Goal: Transaction & Acquisition: Purchase product/service

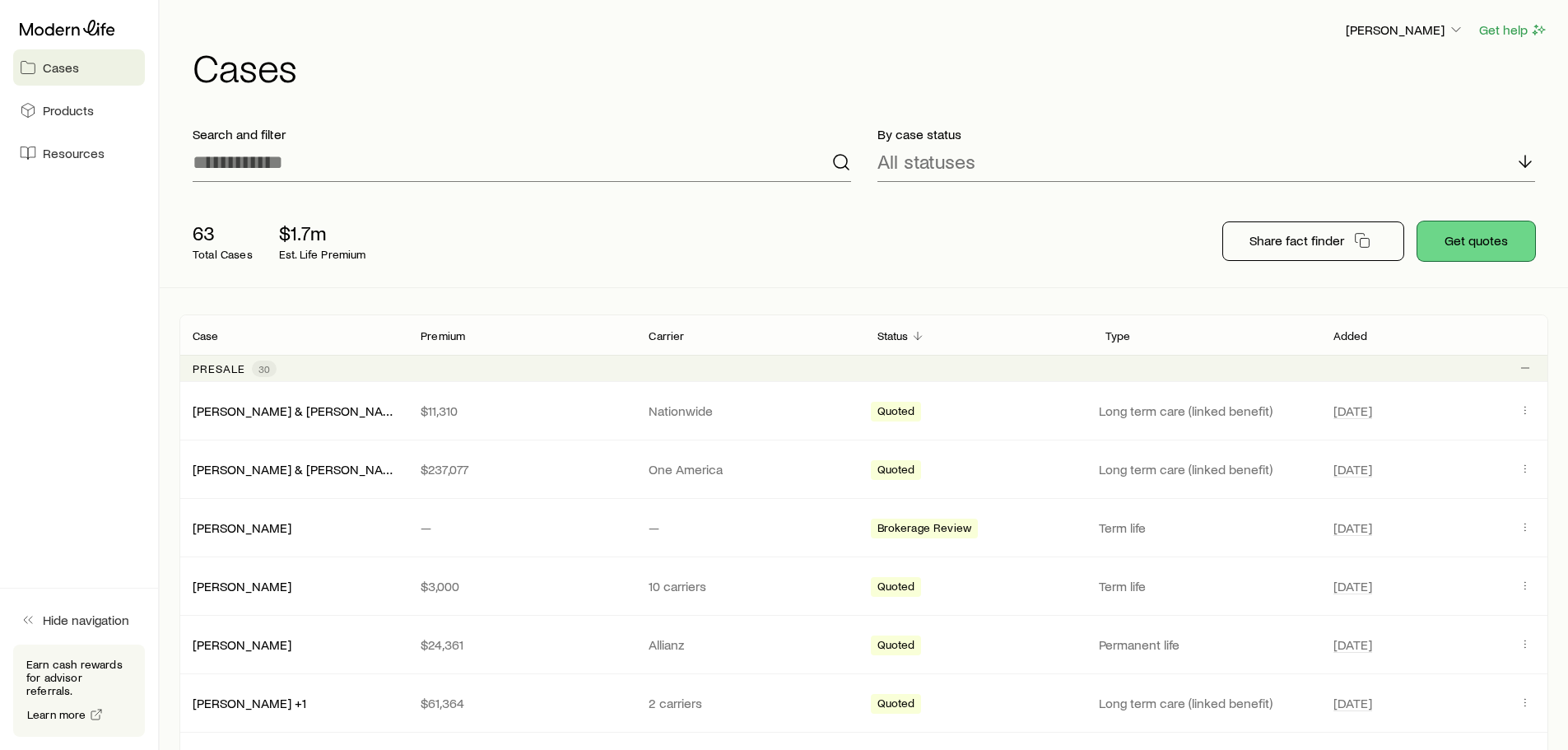
click at [1473, 243] on button "Get quotes" at bounding box center [1475, 240] width 117 height 39
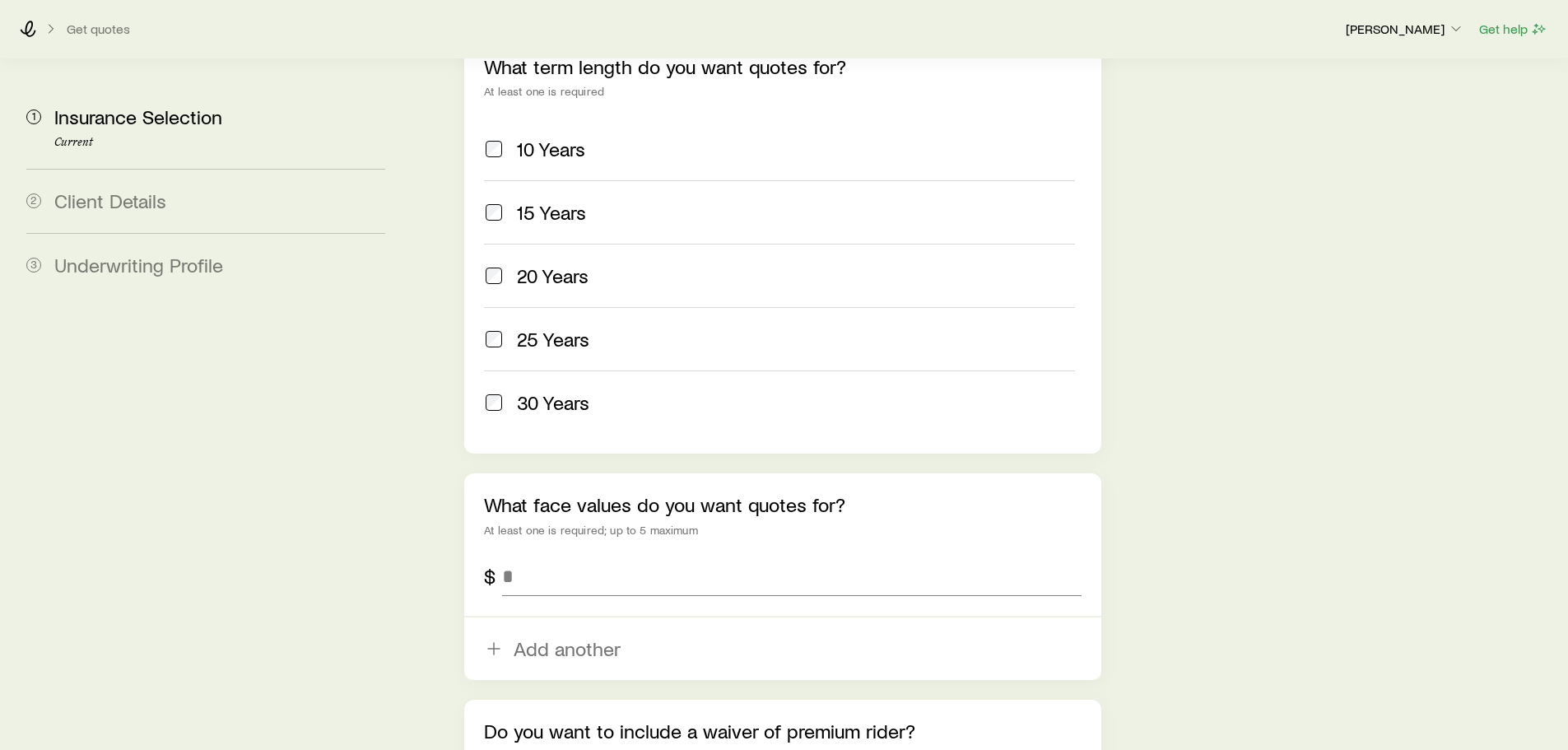
scroll to position [823, 0]
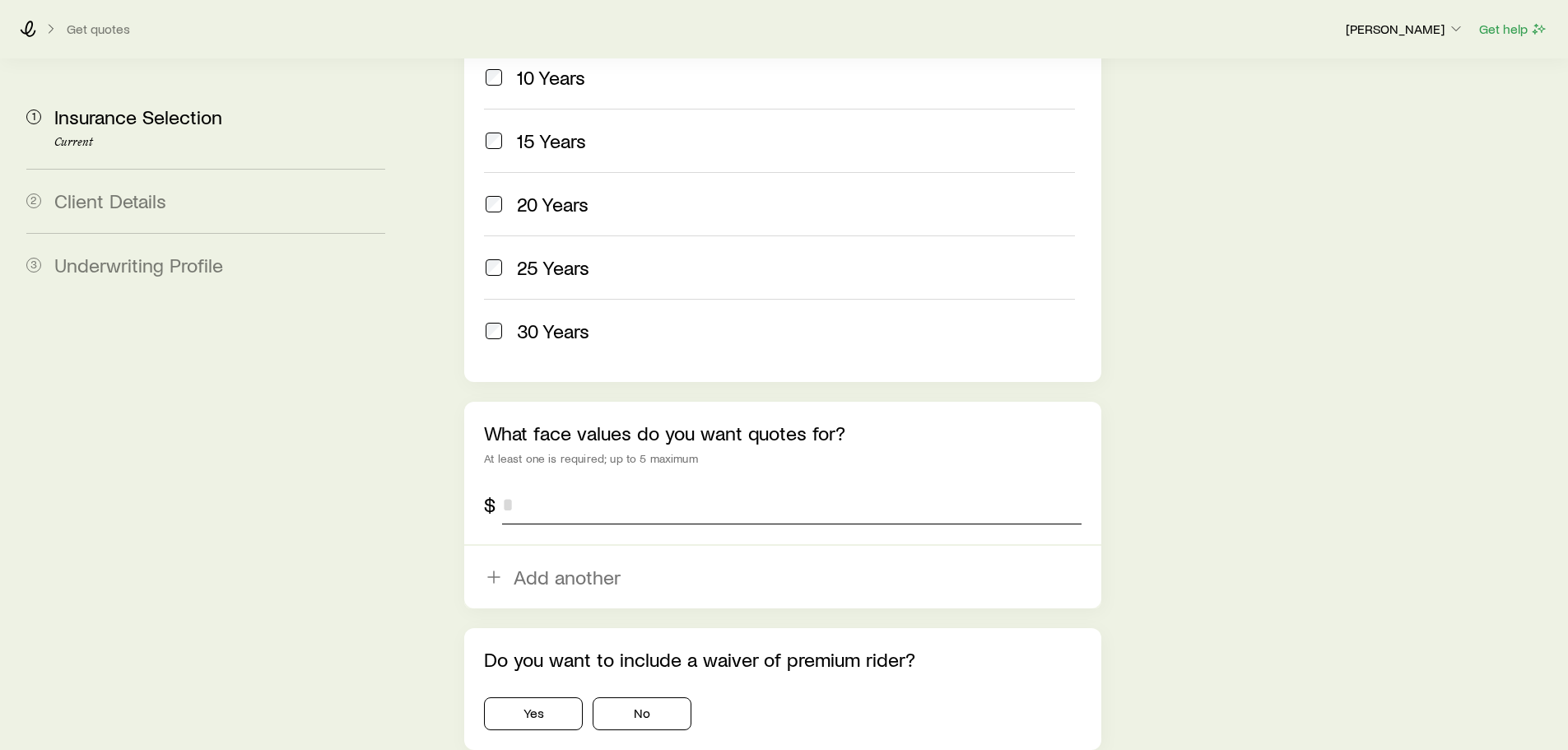
click at [531, 485] on input "tel" at bounding box center [791, 504] width 579 height 39
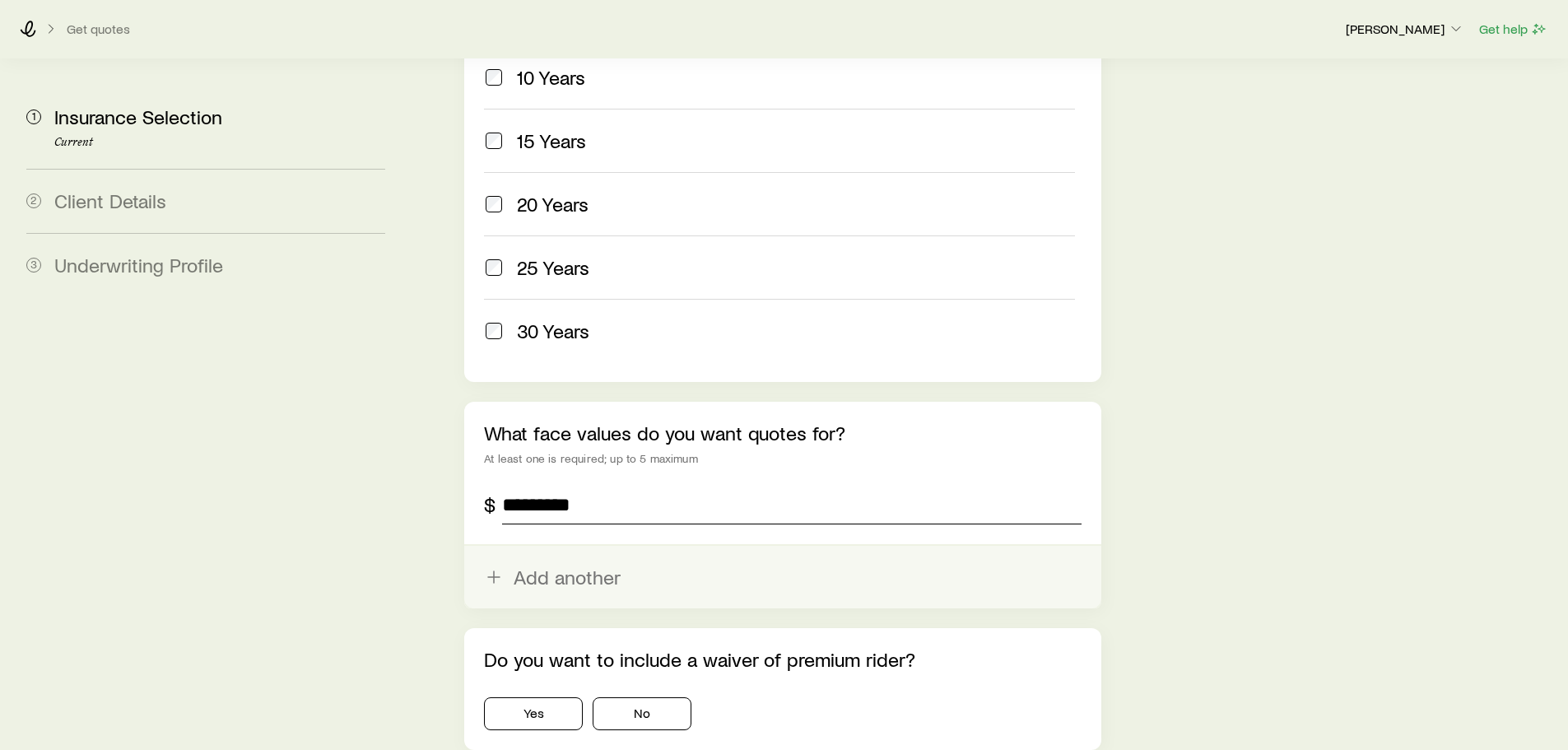
scroll to position [929, 0]
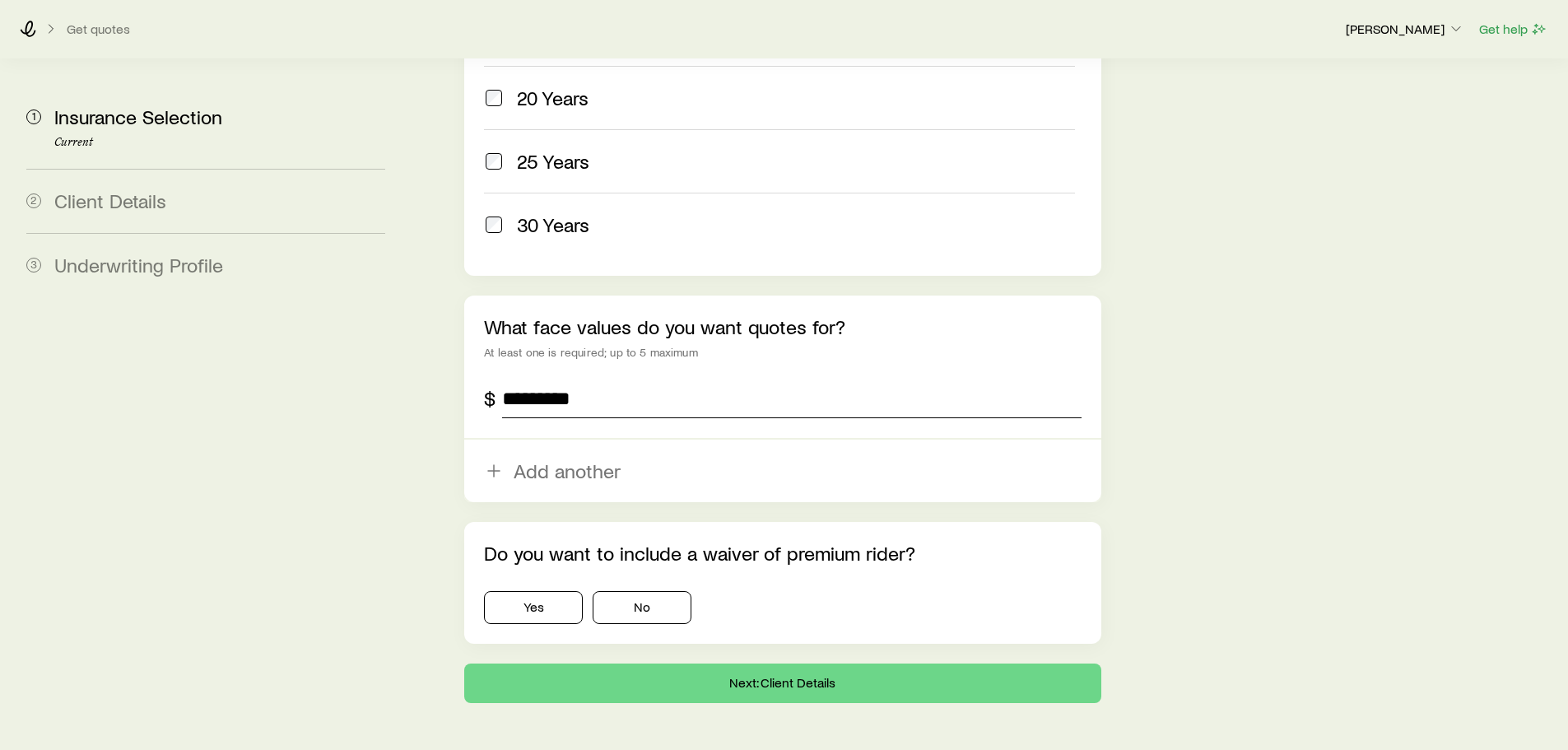
type input "*********"
click at [652, 582] on div "Do you want to include a waiver of premium rider? Yes No" at bounding box center [782, 583] width 636 height 122
click at [641, 592] on button "No" at bounding box center [642, 608] width 99 height 33
click at [655, 664] on button "Next: Client Details" at bounding box center [782, 683] width 636 height 39
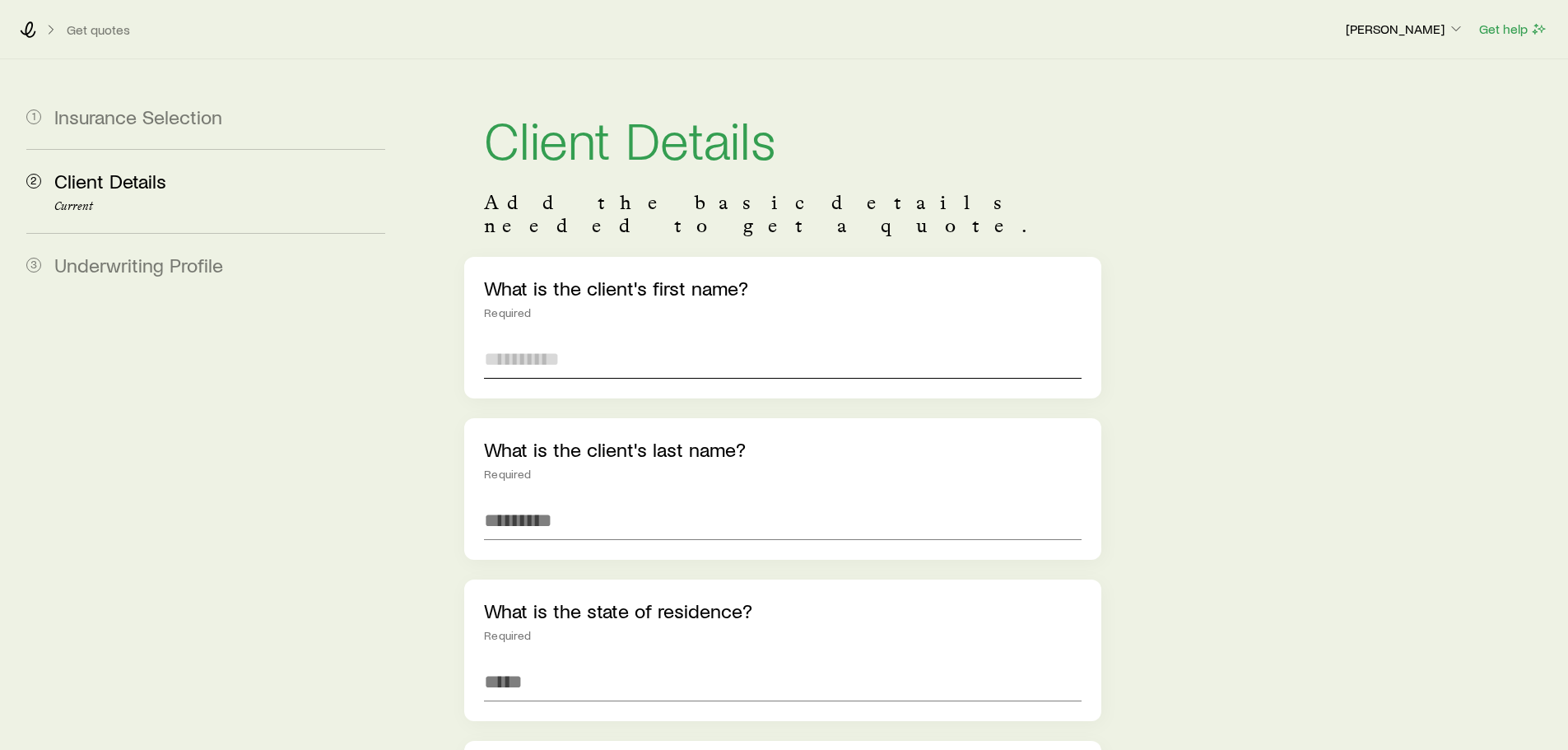
click at [520, 340] on input "text" at bounding box center [782, 359] width 597 height 39
type input "********"
type input "****"
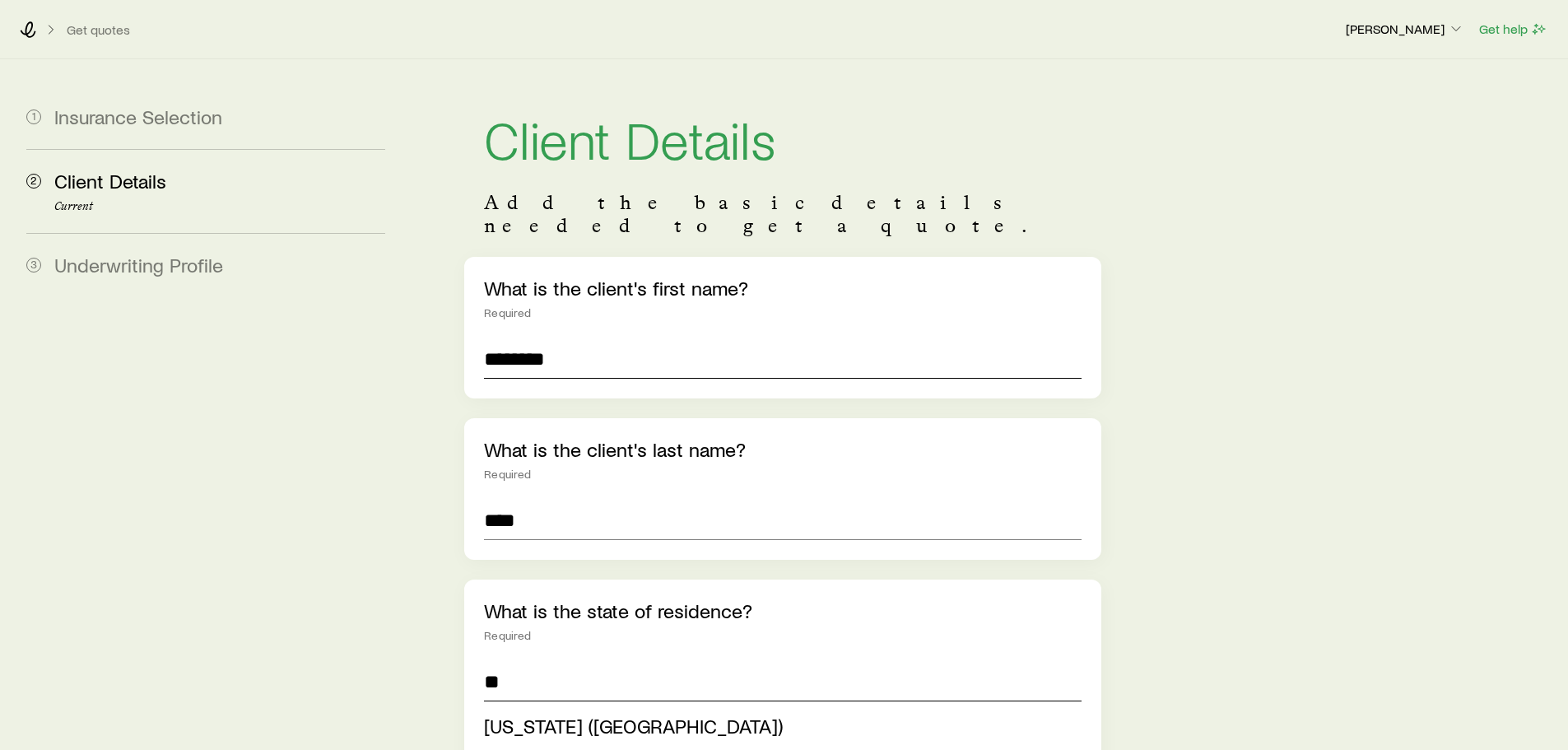
type input "**"
click at [675, 708] on li "[US_STATE] ([GEOGRAPHIC_DATA])" at bounding box center [776, 726] width 587 height 37
type input "**********"
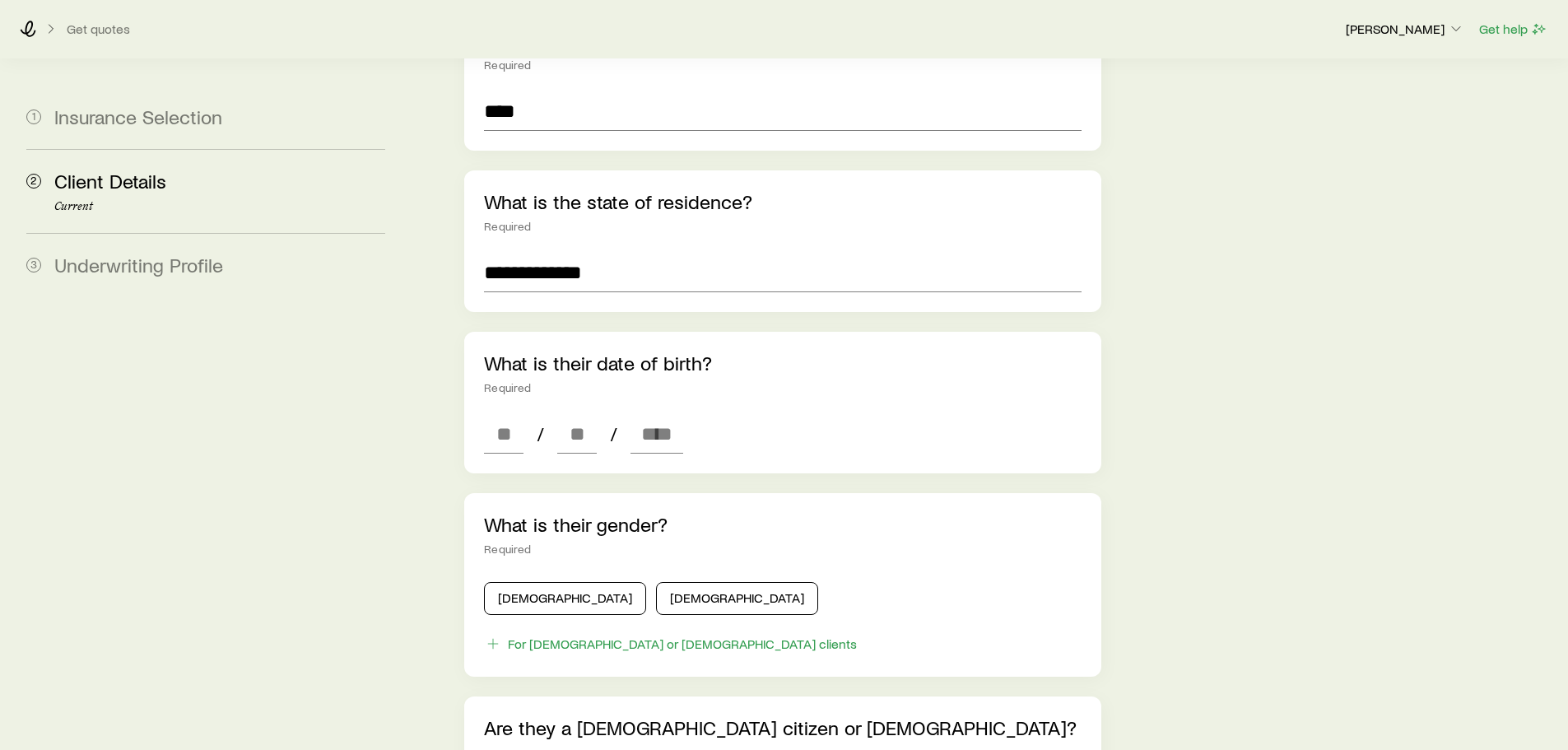
scroll to position [411, 0]
click at [480, 407] on div "What is their date of birth? Required / /" at bounding box center [782, 400] width 636 height 141
click at [493, 417] on input at bounding box center [503, 430] width 39 height 39
type input "**"
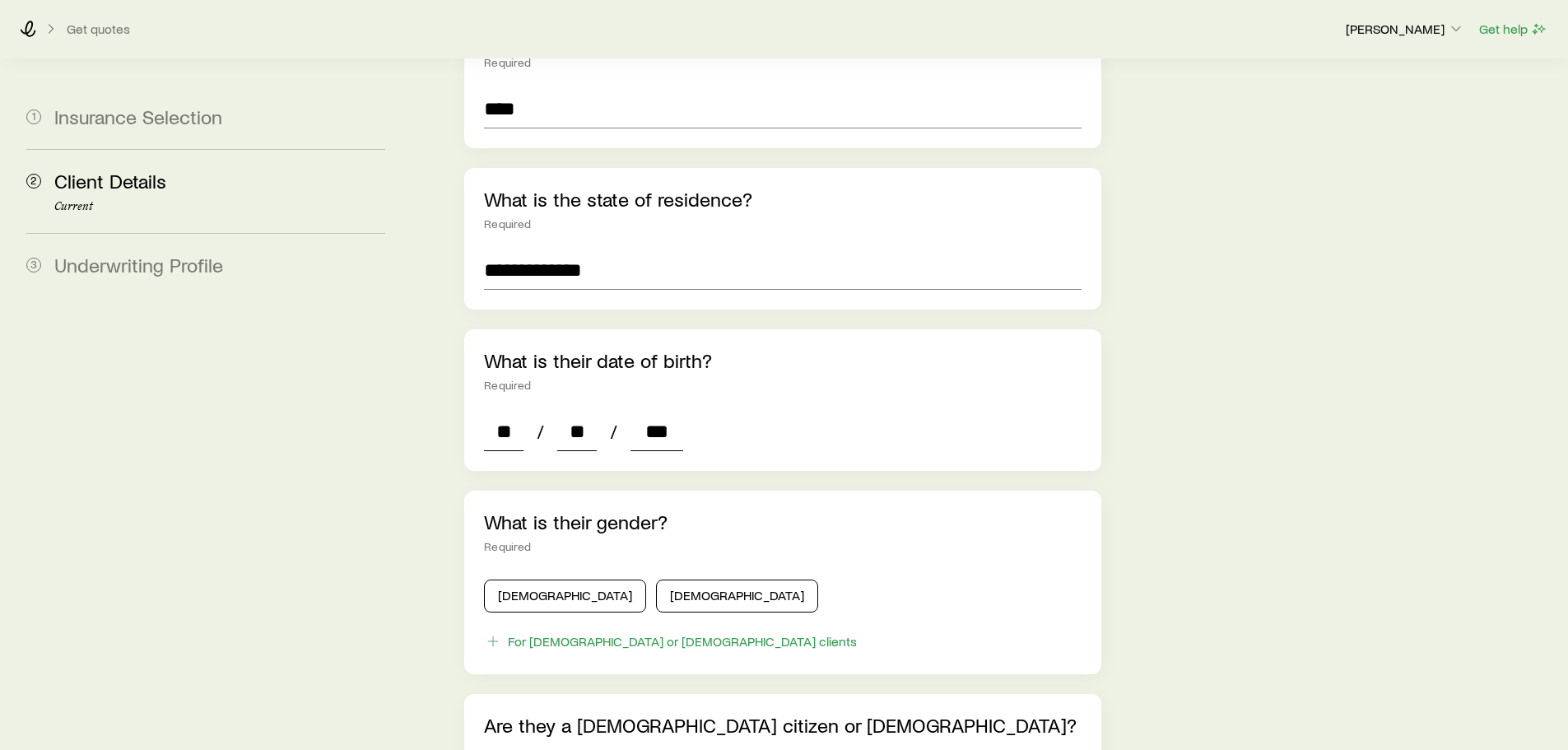
type input "****"
type input "*"
type input "****"
click at [656, 580] on button "[DEMOGRAPHIC_DATA]" at bounding box center [737, 596] width 162 height 33
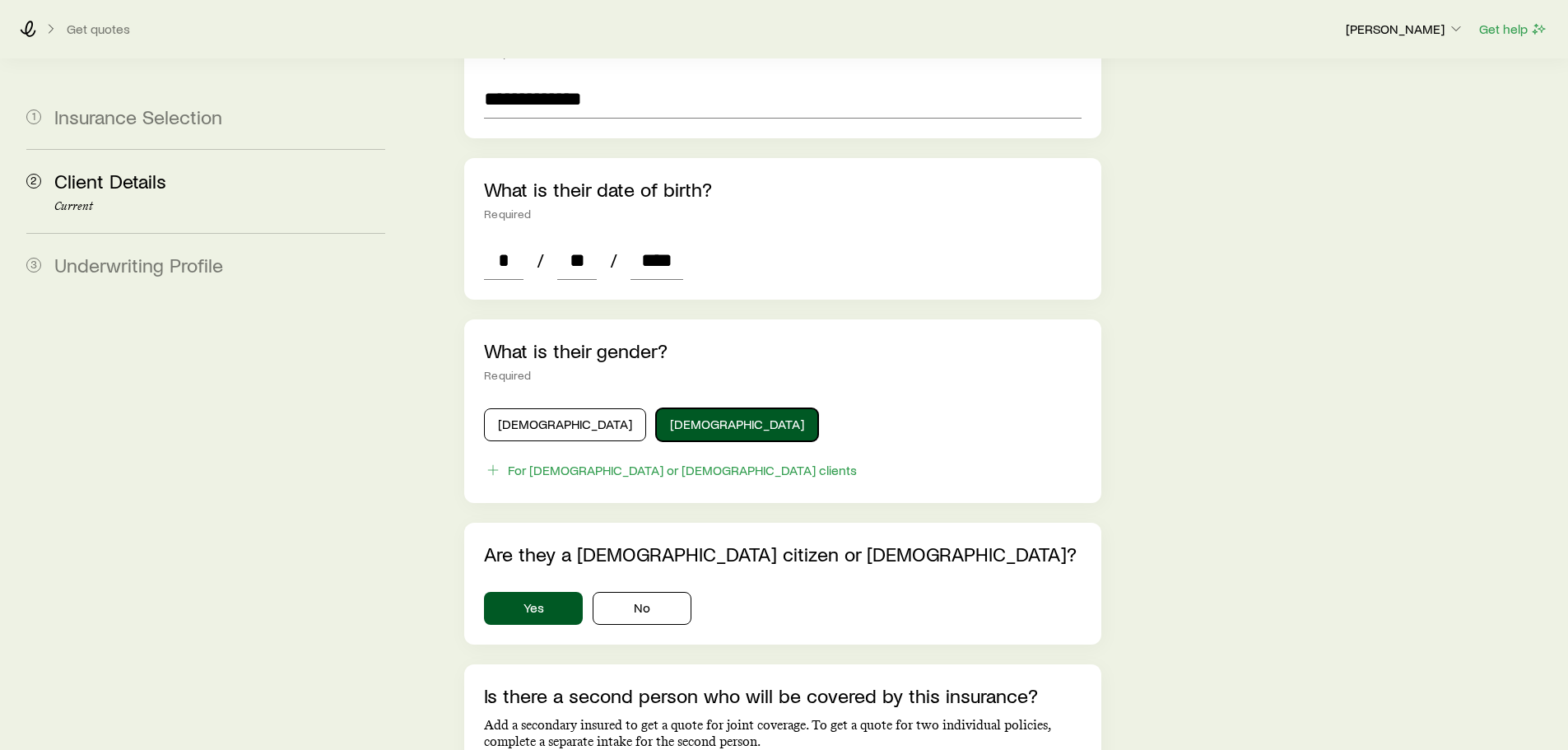
scroll to position [658, 0]
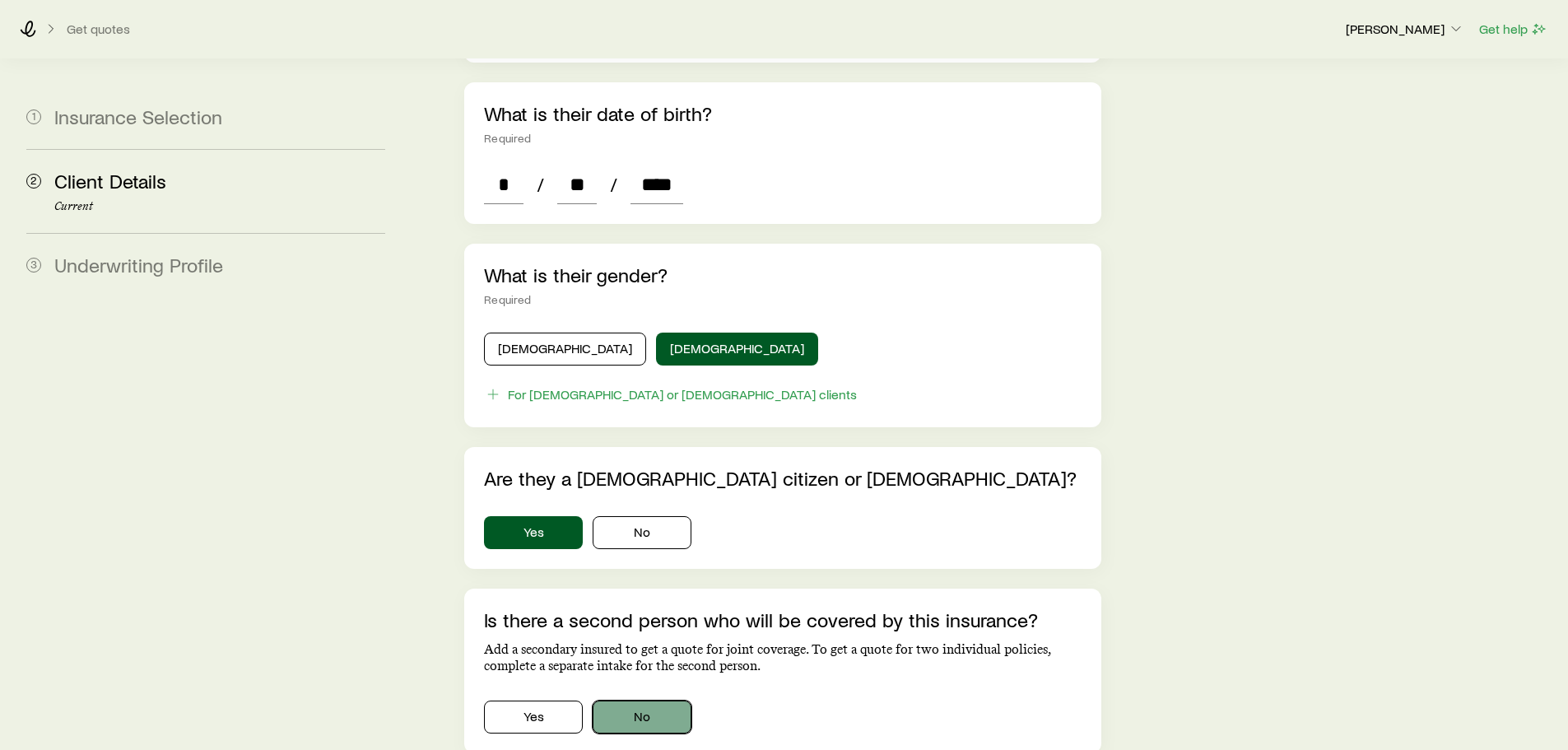
click at [649, 703] on button "No" at bounding box center [642, 717] width 99 height 33
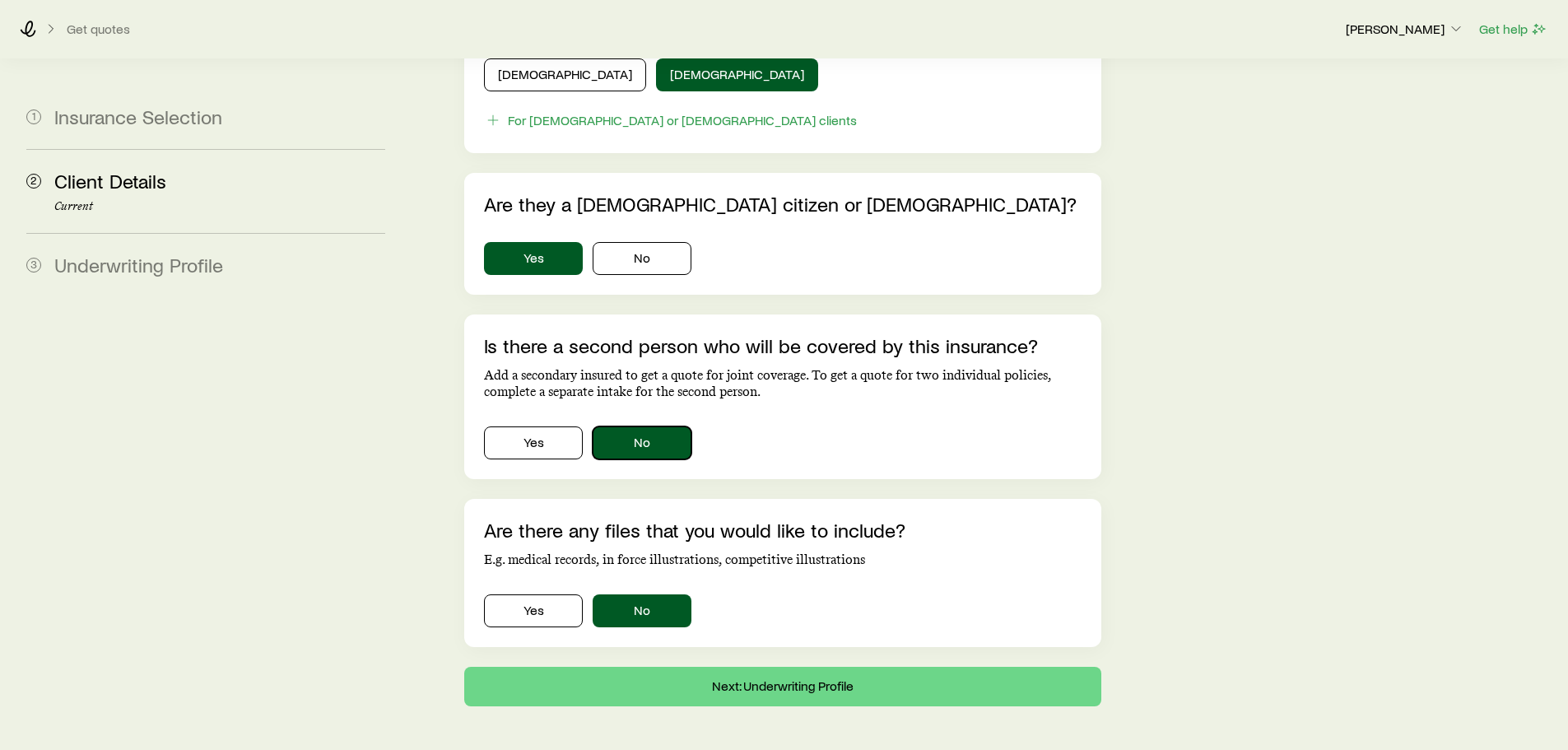
scroll to position [959, 0]
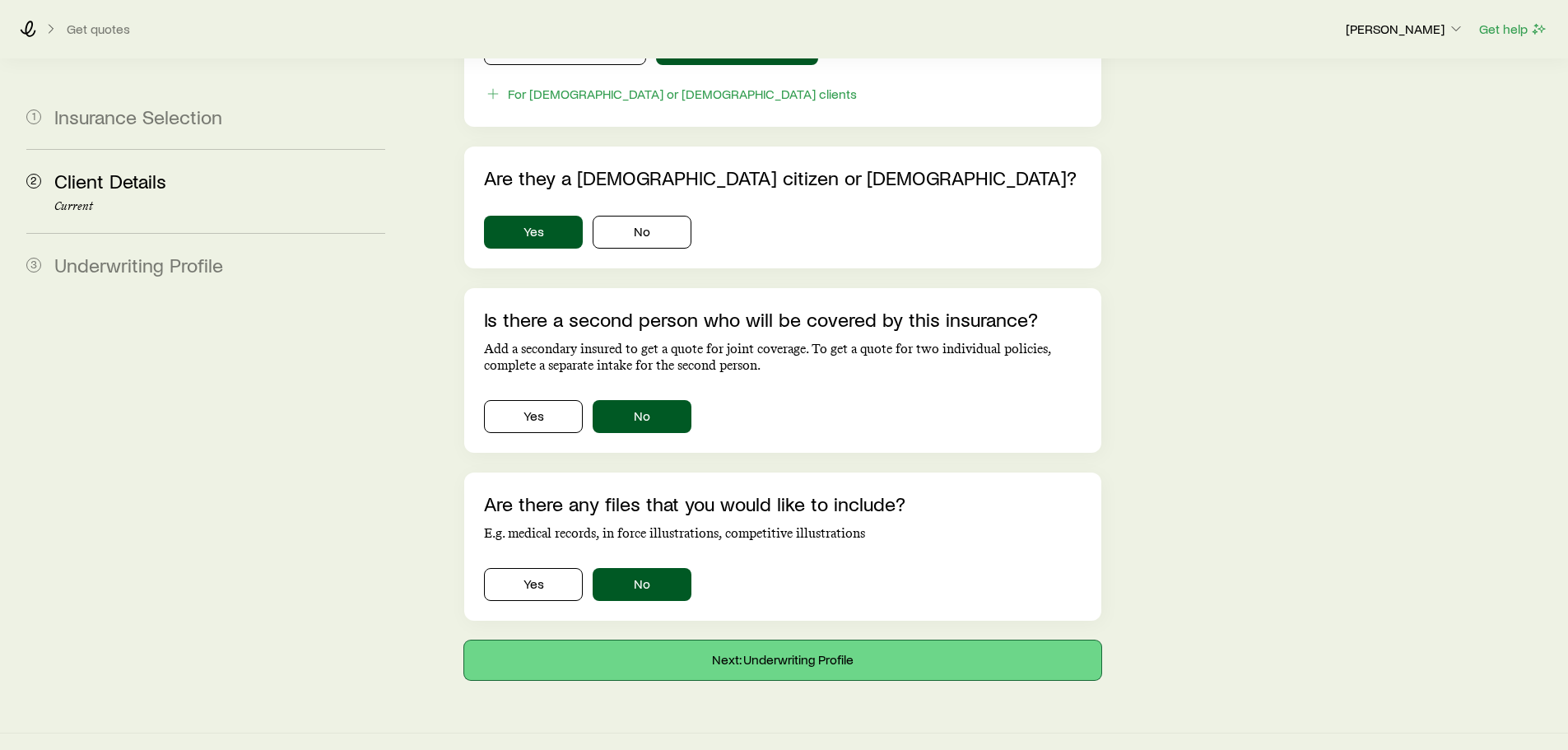
click at [625, 640] on button "Next: Underwriting Profile" at bounding box center [782, 659] width 636 height 39
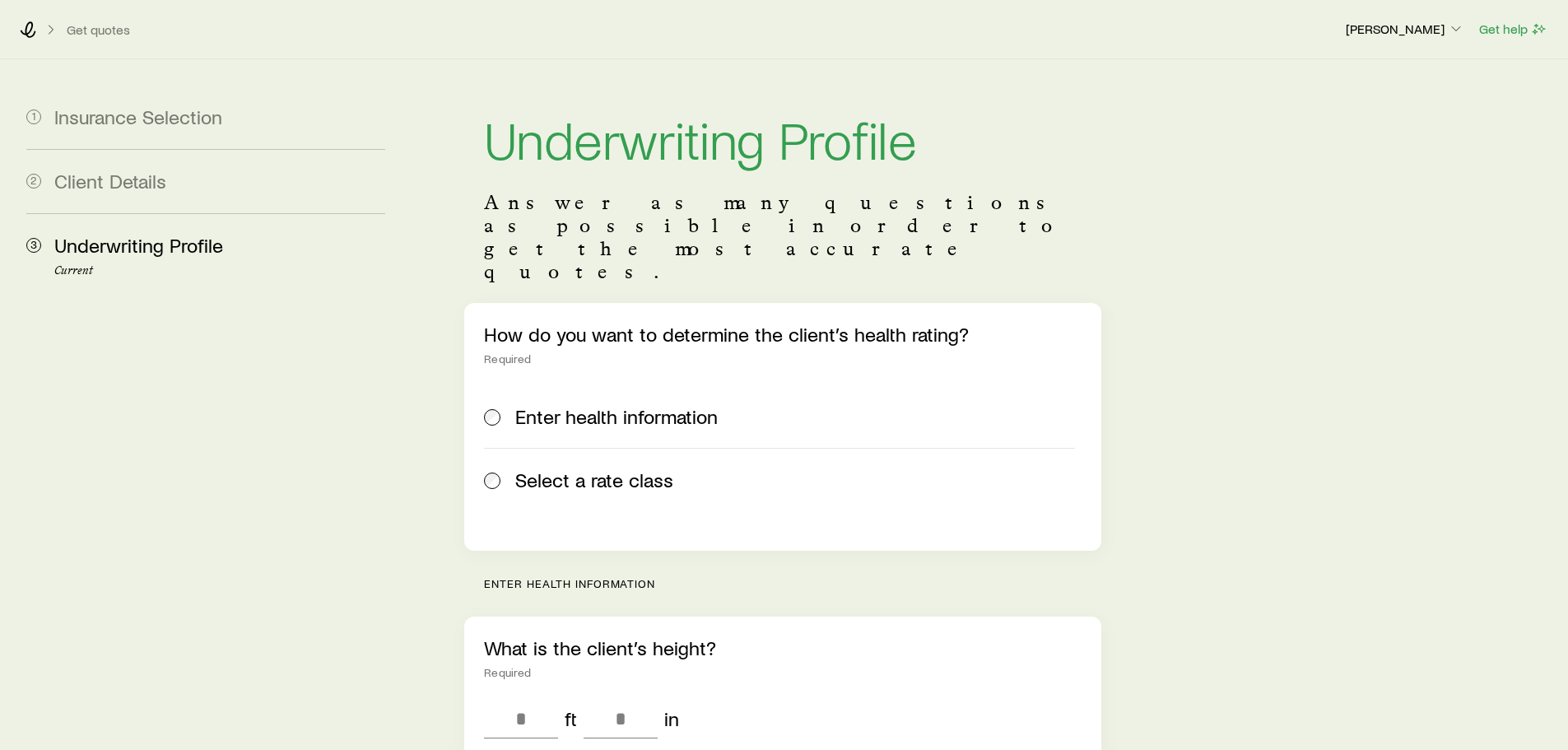
click at [542, 469] on span "Select a rate class" at bounding box center [594, 480] width 158 height 23
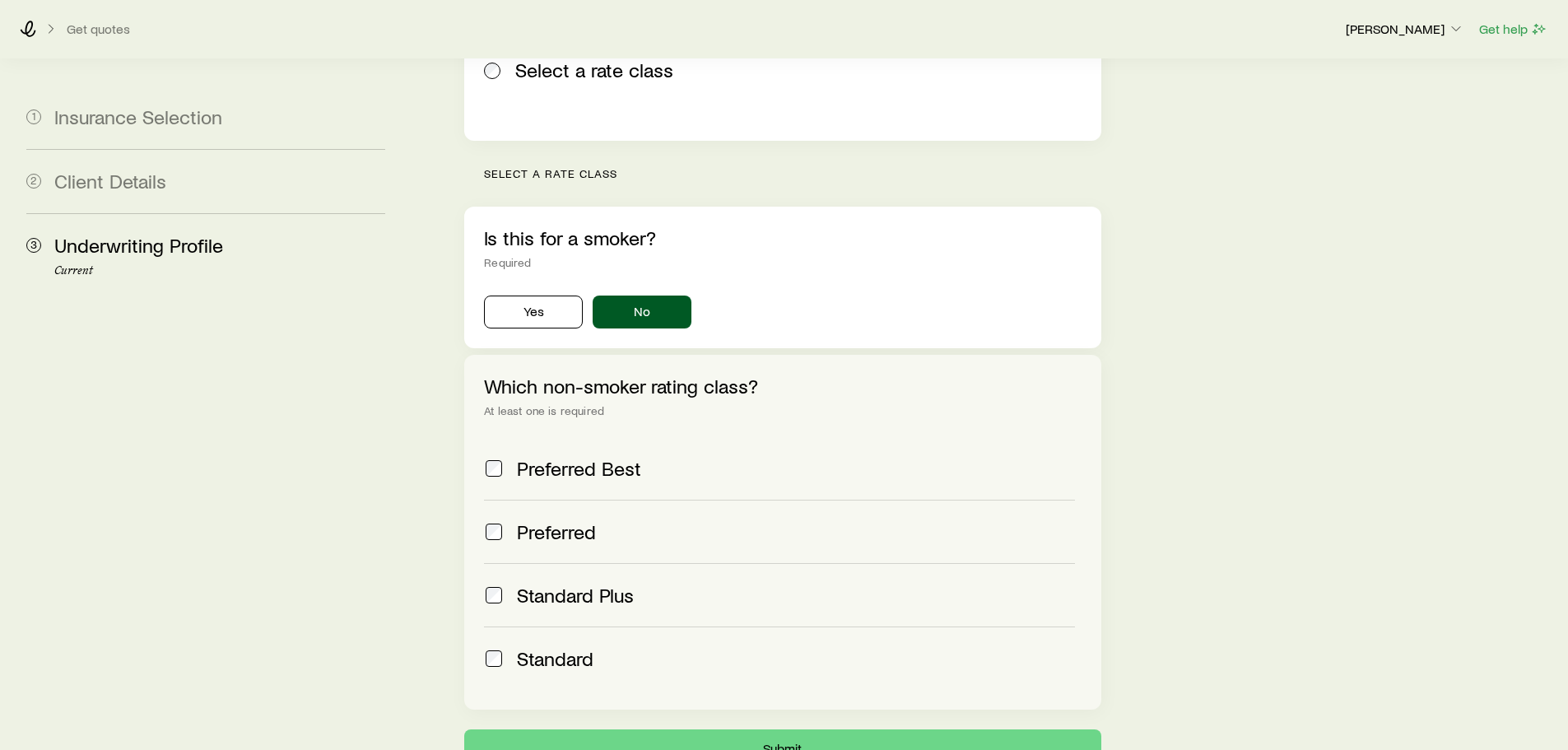
scroll to position [411, 0]
click at [533, 455] on span "Preferred Best" at bounding box center [579, 467] width 124 height 23
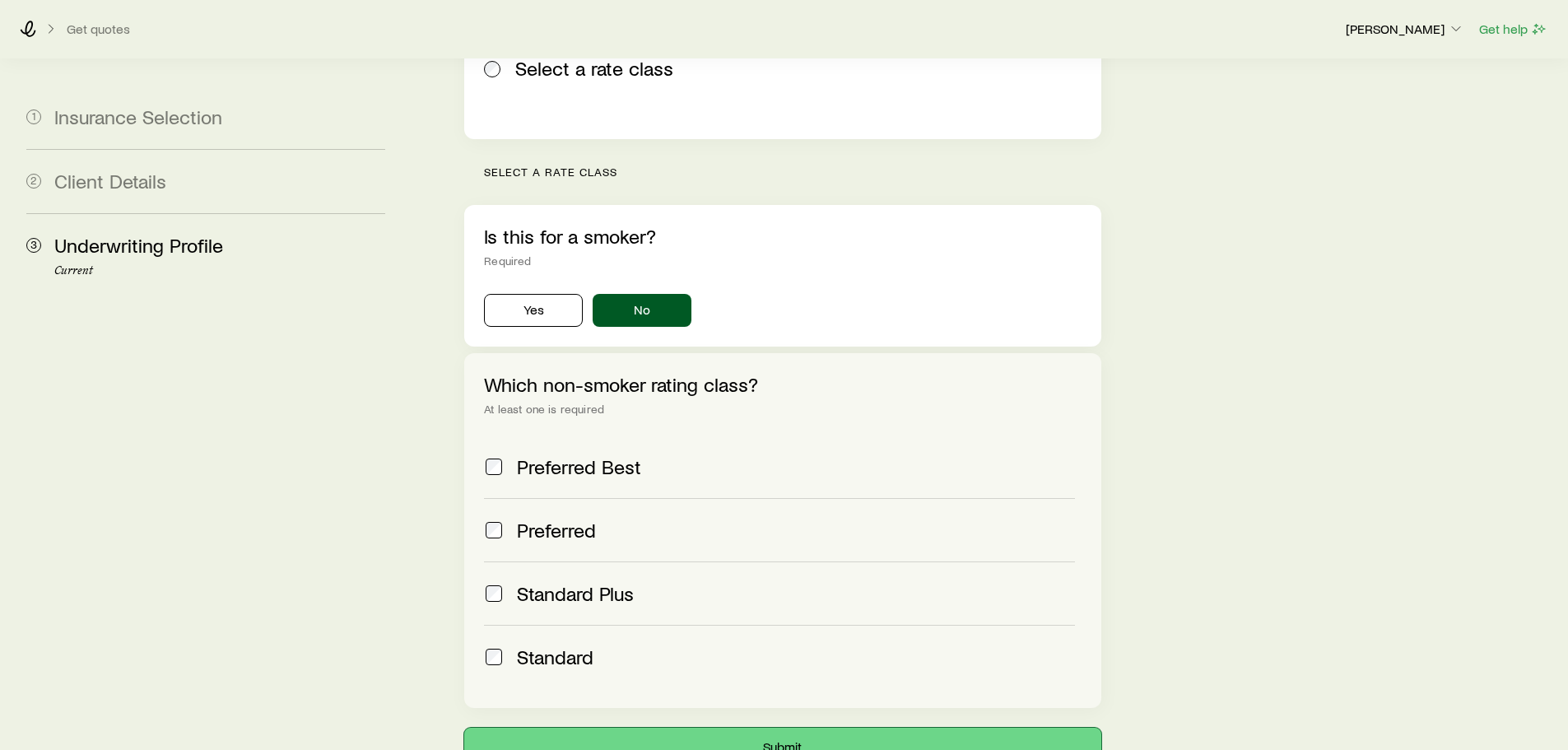
click at [636, 728] on button "Submit" at bounding box center [782, 747] width 636 height 39
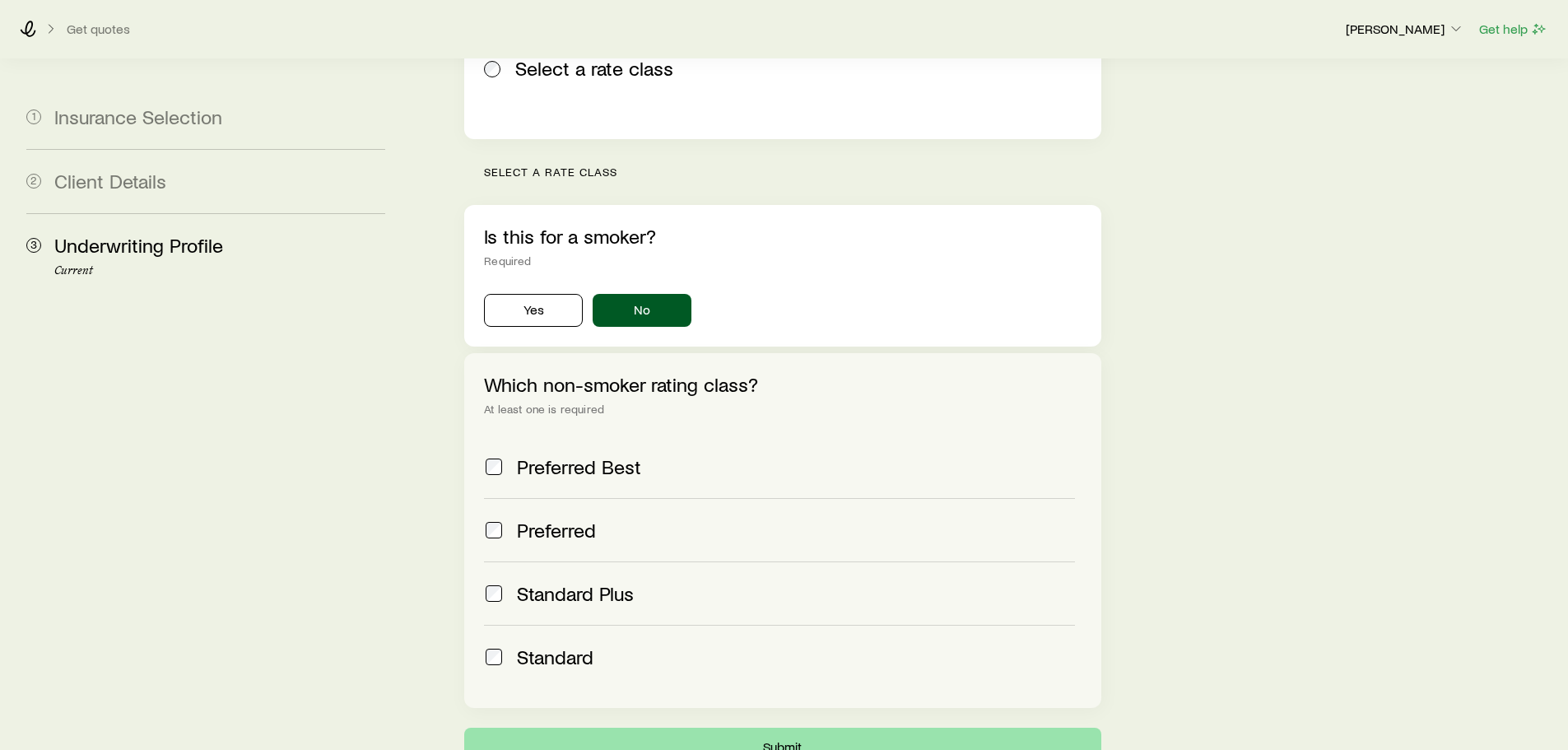
scroll to position [0, 0]
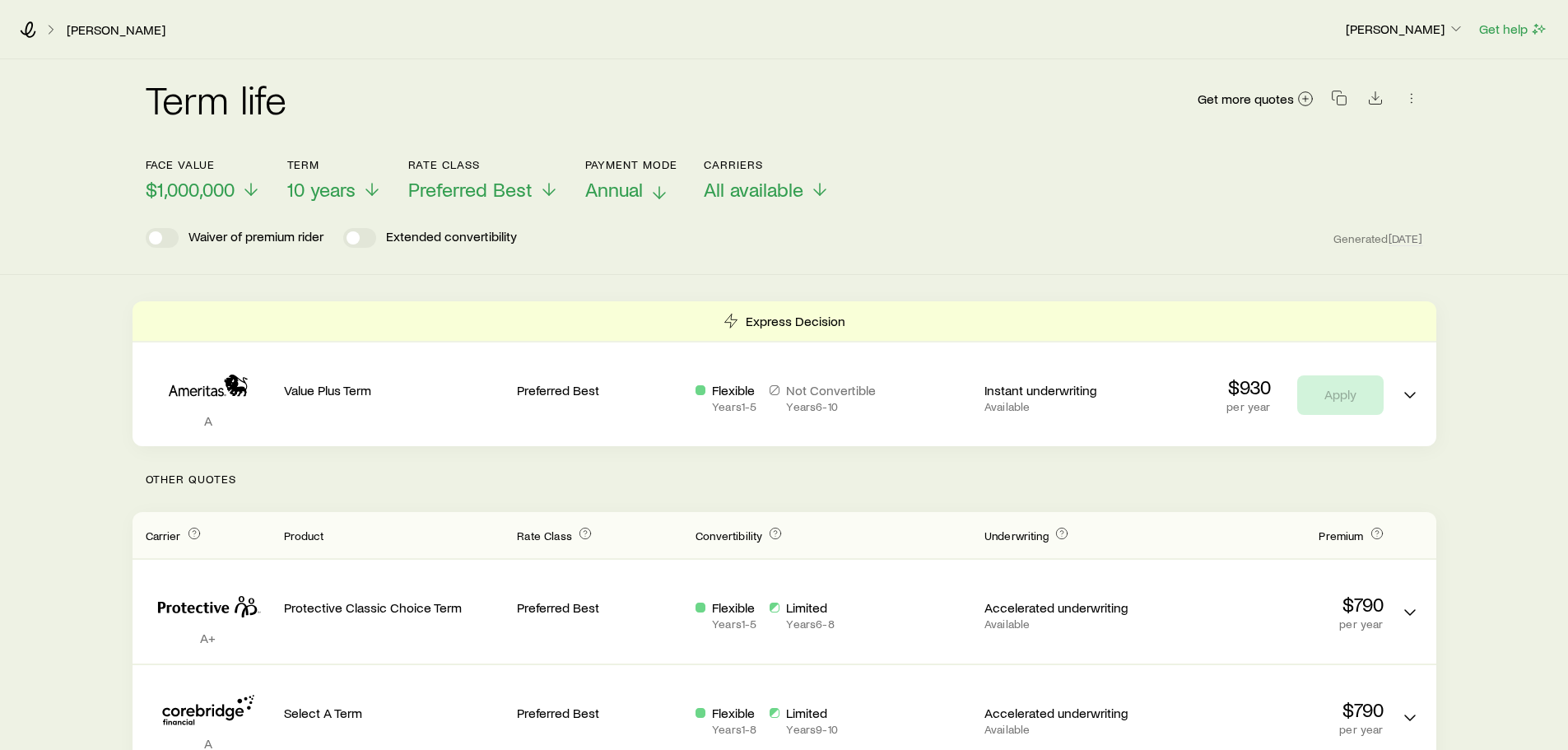
click at [640, 183] on span "Annual" at bounding box center [614, 189] width 57 height 23
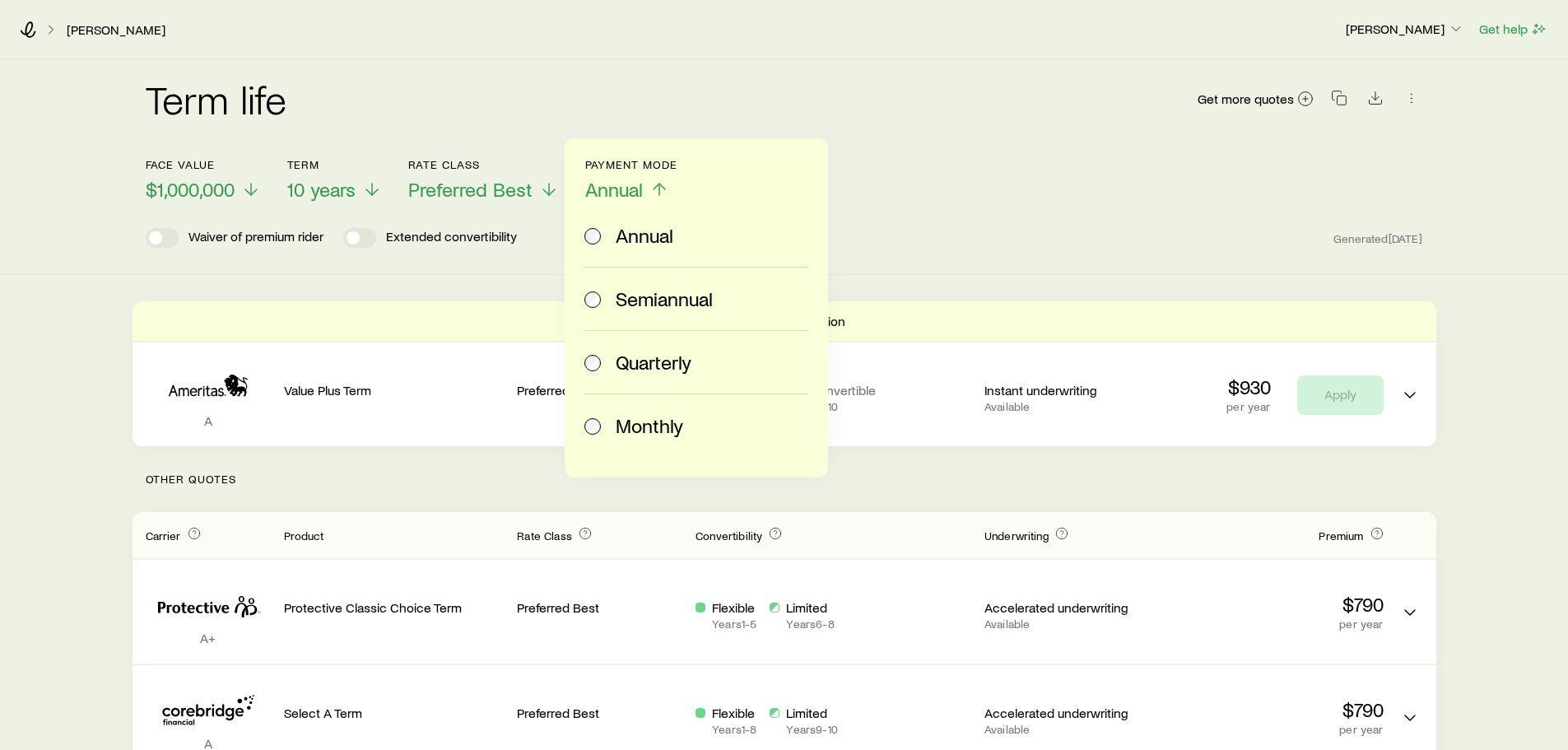
click at [642, 425] on span "Monthly" at bounding box center [649, 426] width 68 height 23
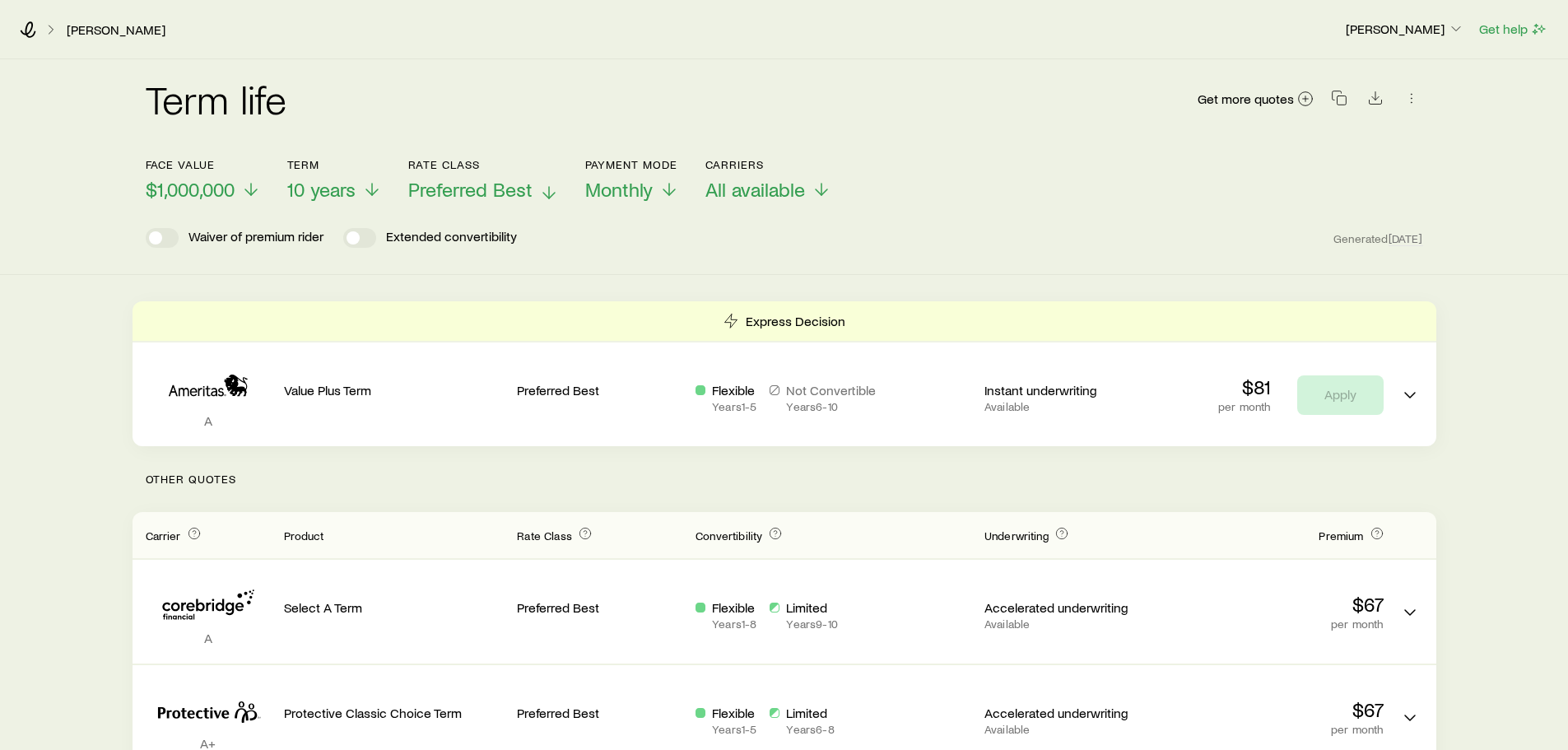
click at [488, 194] on span "Preferred Best" at bounding box center [470, 189] width 124 height 23
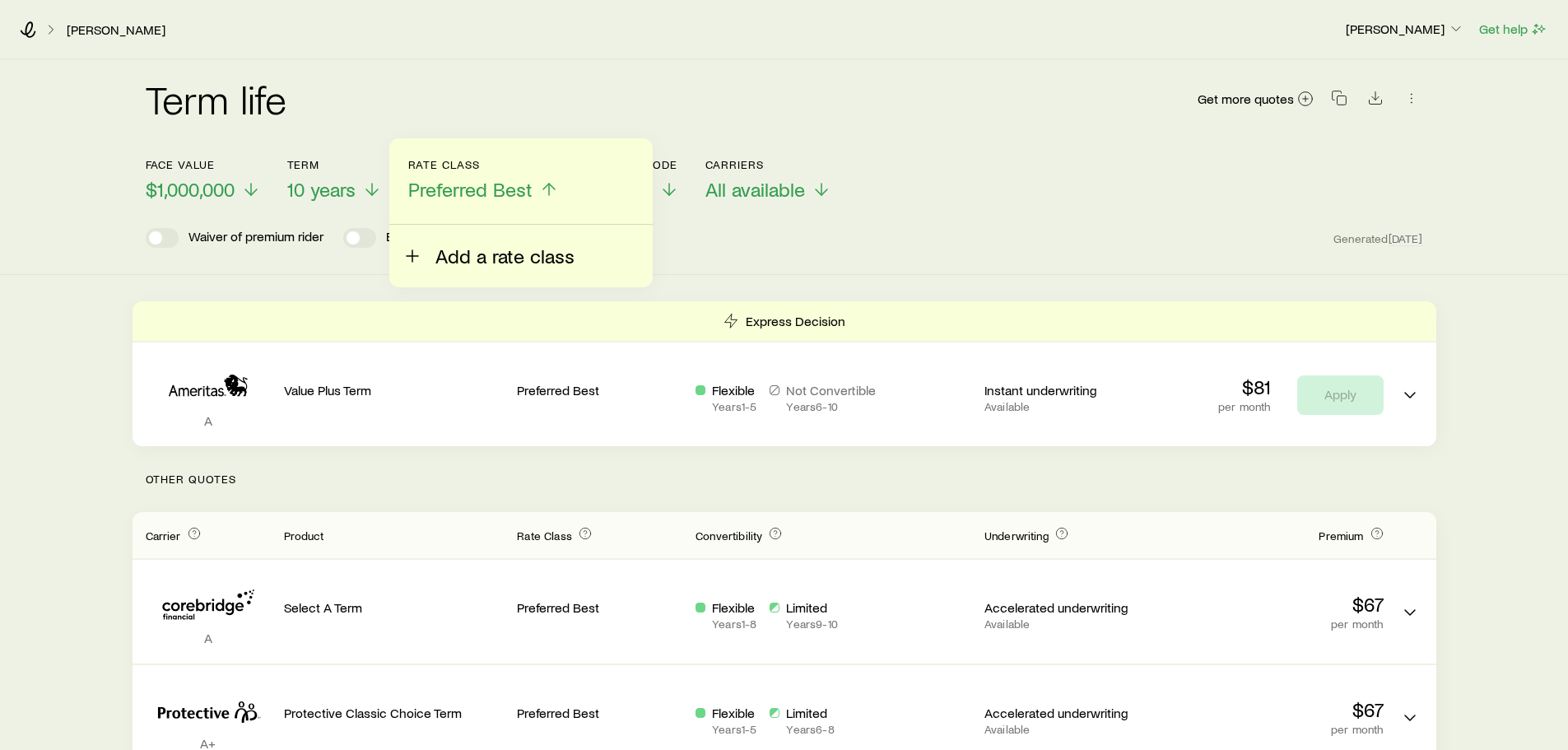
click at [495, 260] on span "Add a rate class" at bounding box center [505, 256] width 139 height 23
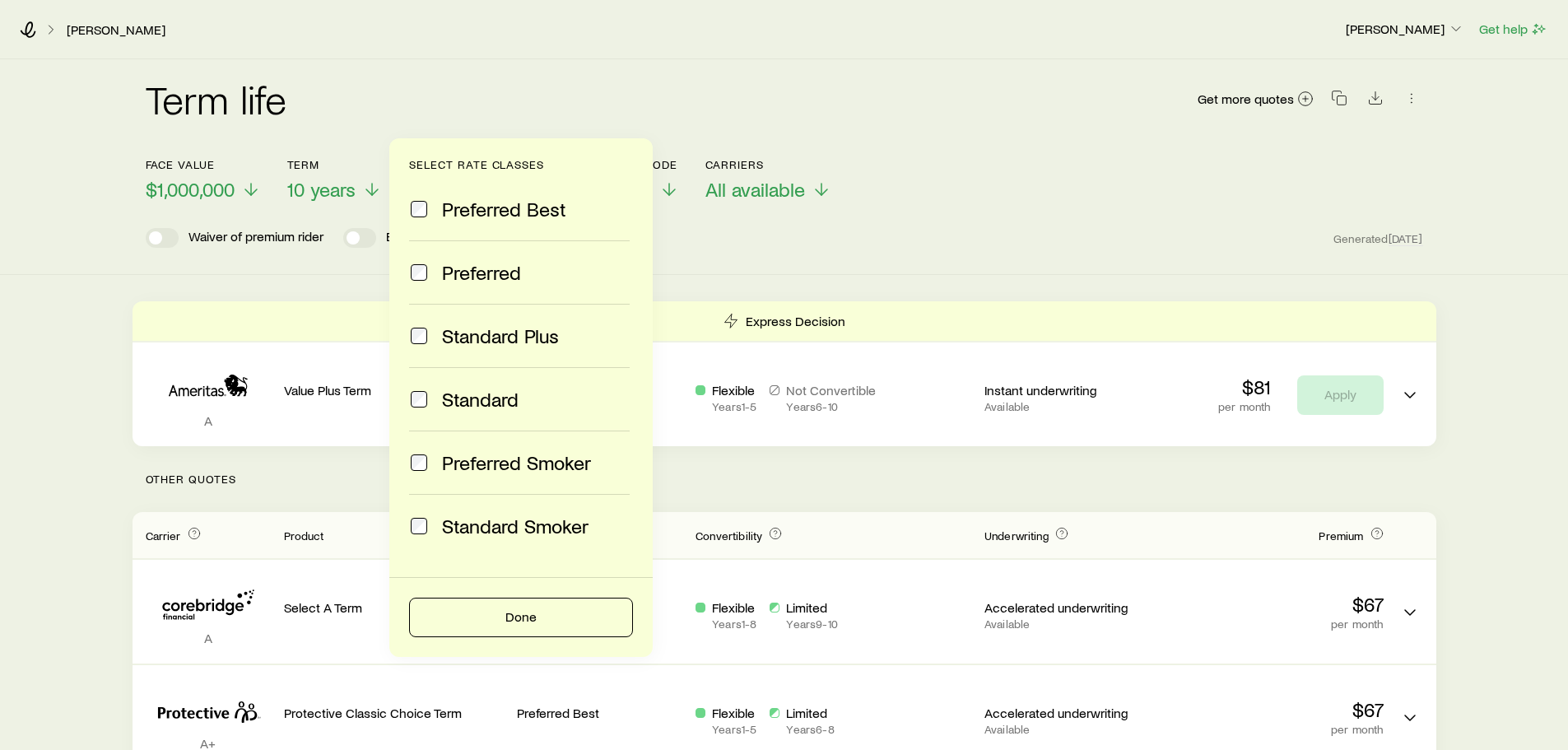
click at [472, 406] on span "Standard" at bounding box center [480, 399] width 76 height 23
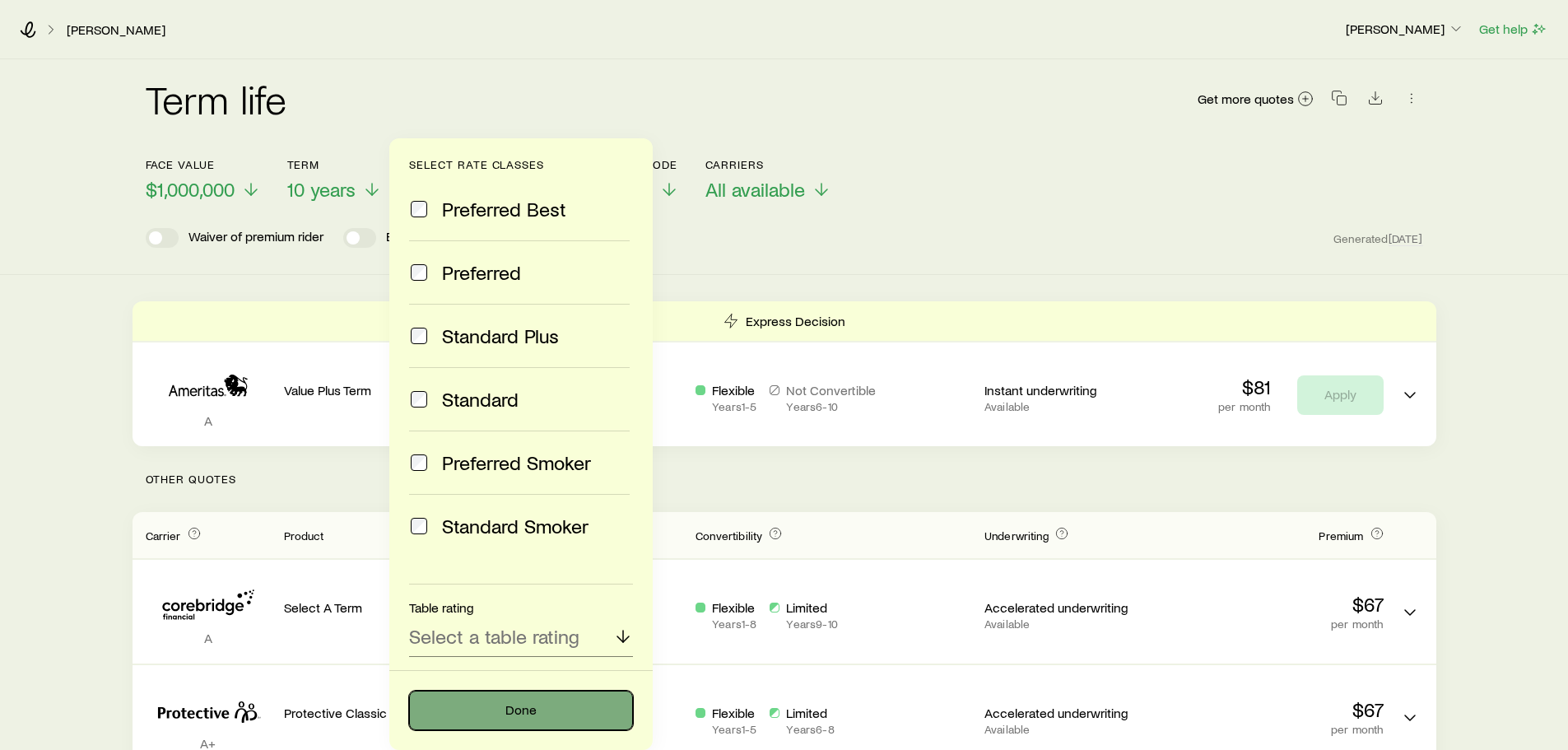
click at [472, 700] on button "Done" at bounding box center [521, 710] width 224 height 39
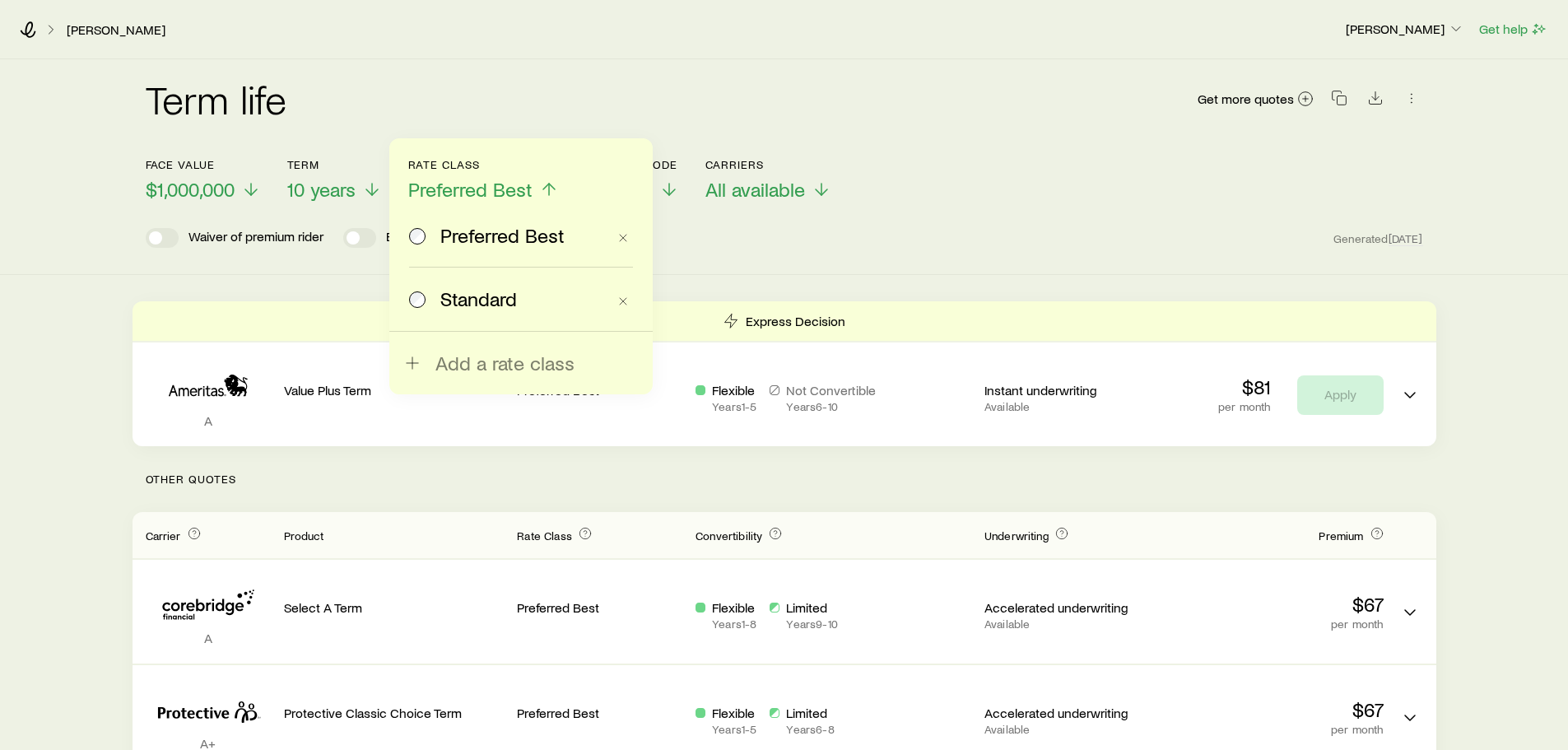
click at [471, 298] on span "Standard" at bounding box center [479, 299] width 76 height 23
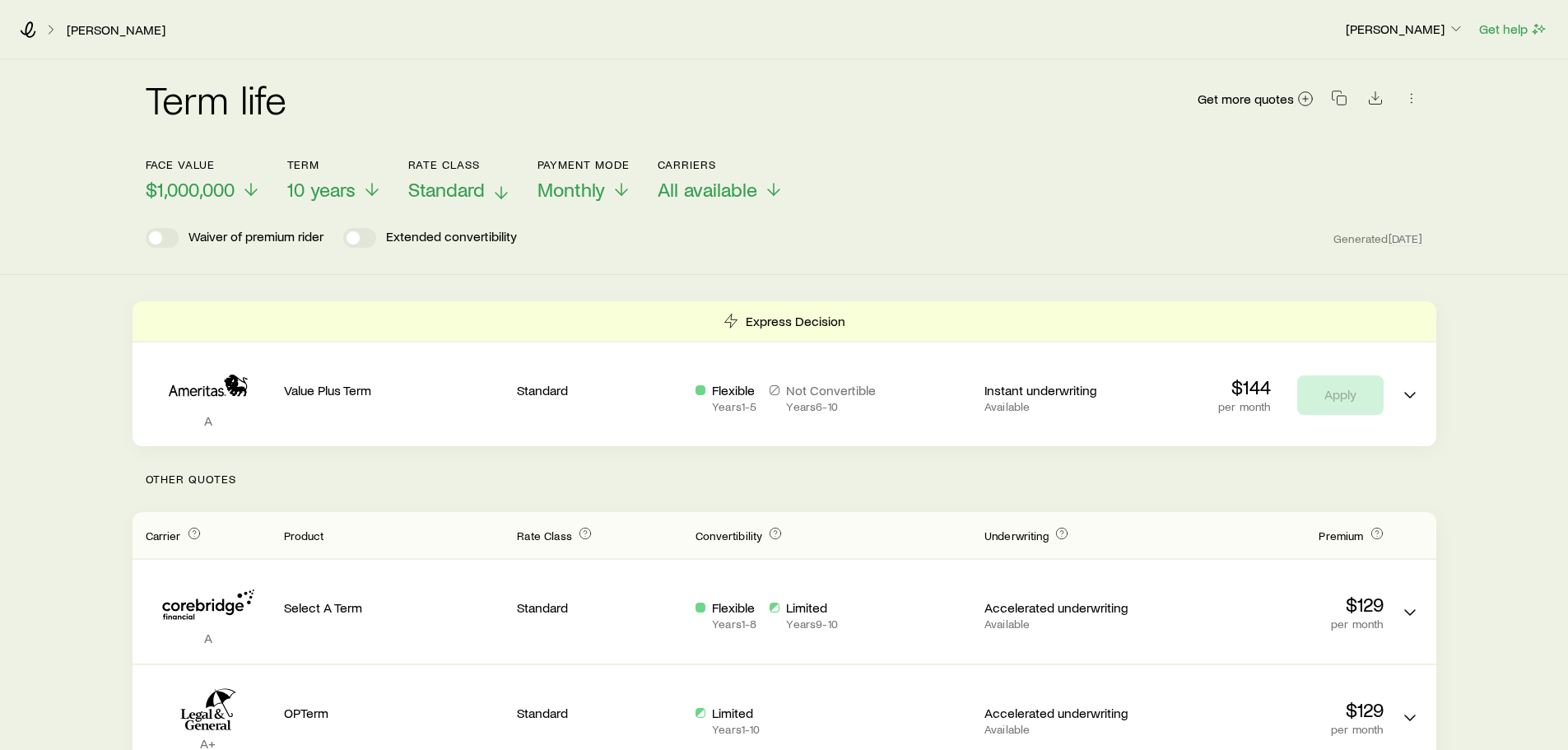
click at [432, 196] on span "Standard" at bounding box center [446, 189] width 76 height 23
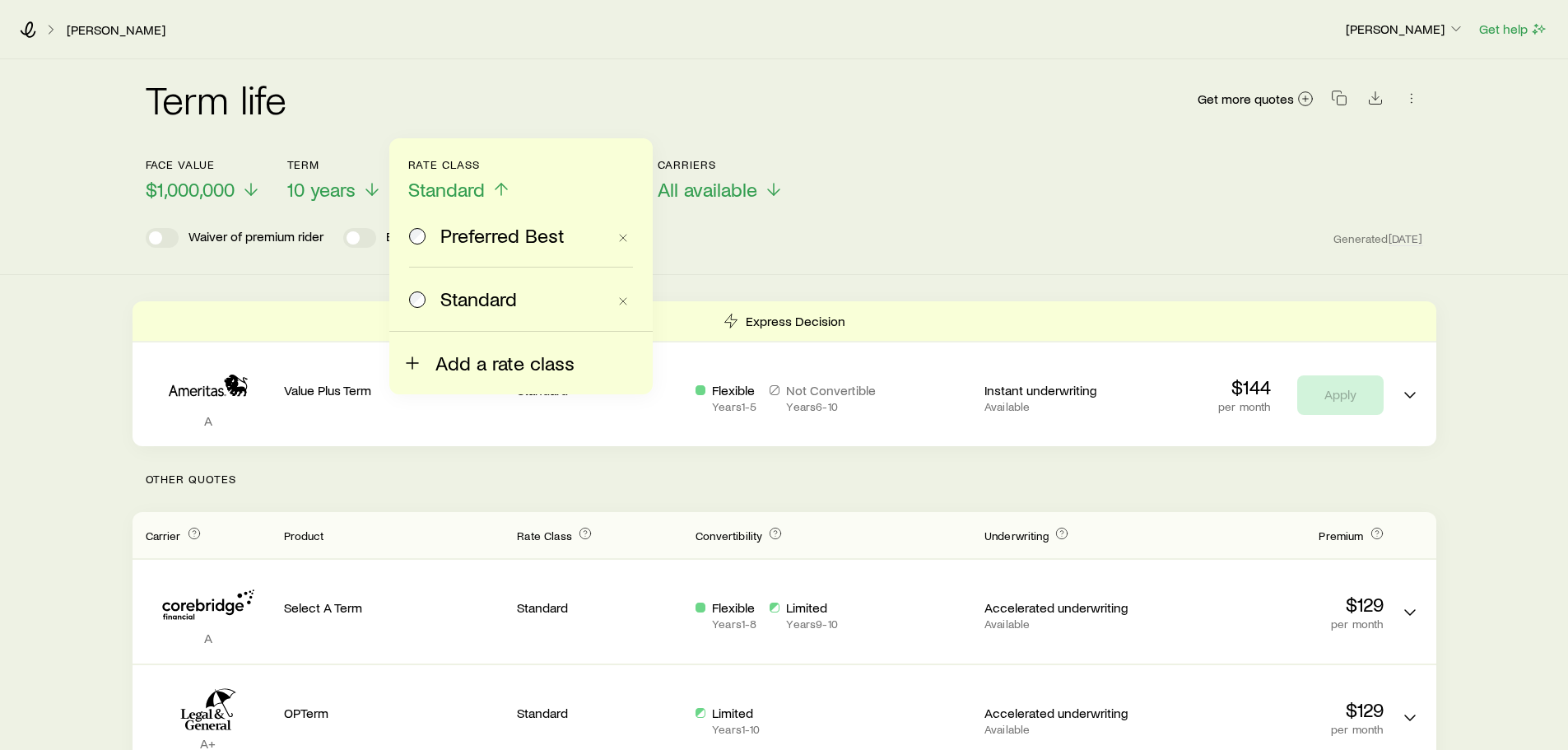
click at [485, 373] on span "Add a rate class" at bounding box center [505, 363] width 139 height 23
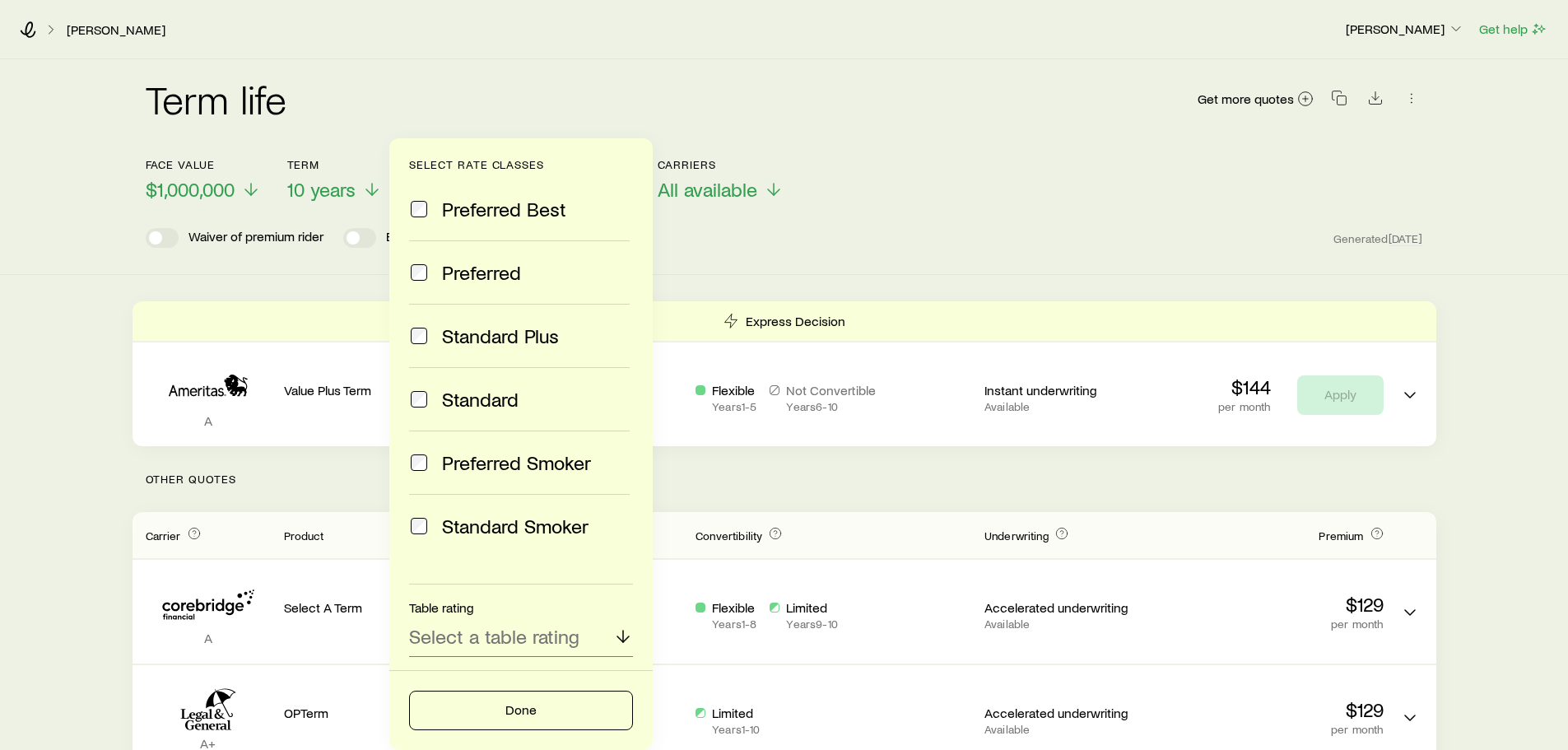
click at [484, 280] on span "Preferred" at bounding box center [481, 273] width 79 height 23
click at [520, 699] on button "Done" at bounding box center [521, 710] width 224 height 39
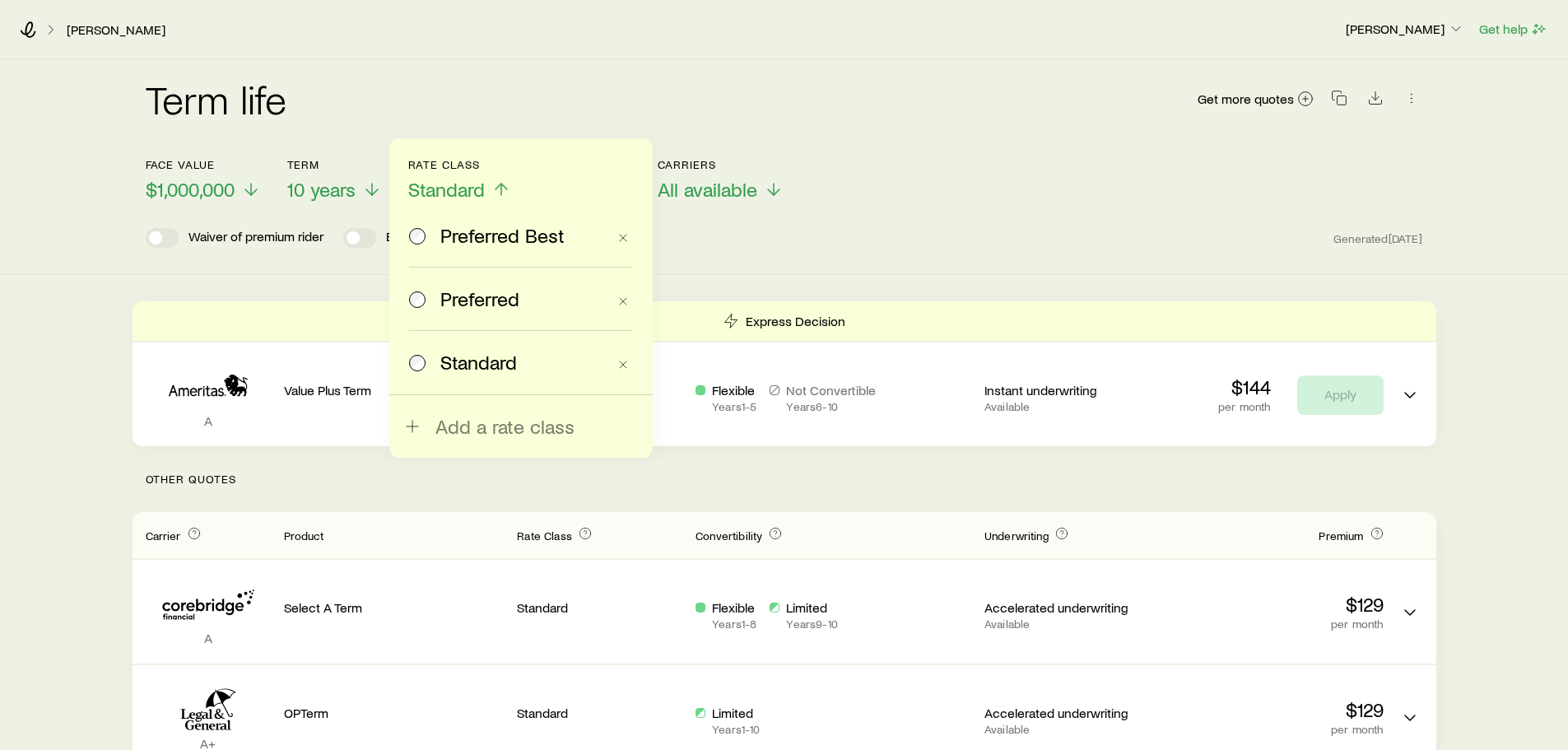
click at [486, 285] on label "Preferred" at bounding box center [507, 299] width 197 height 63
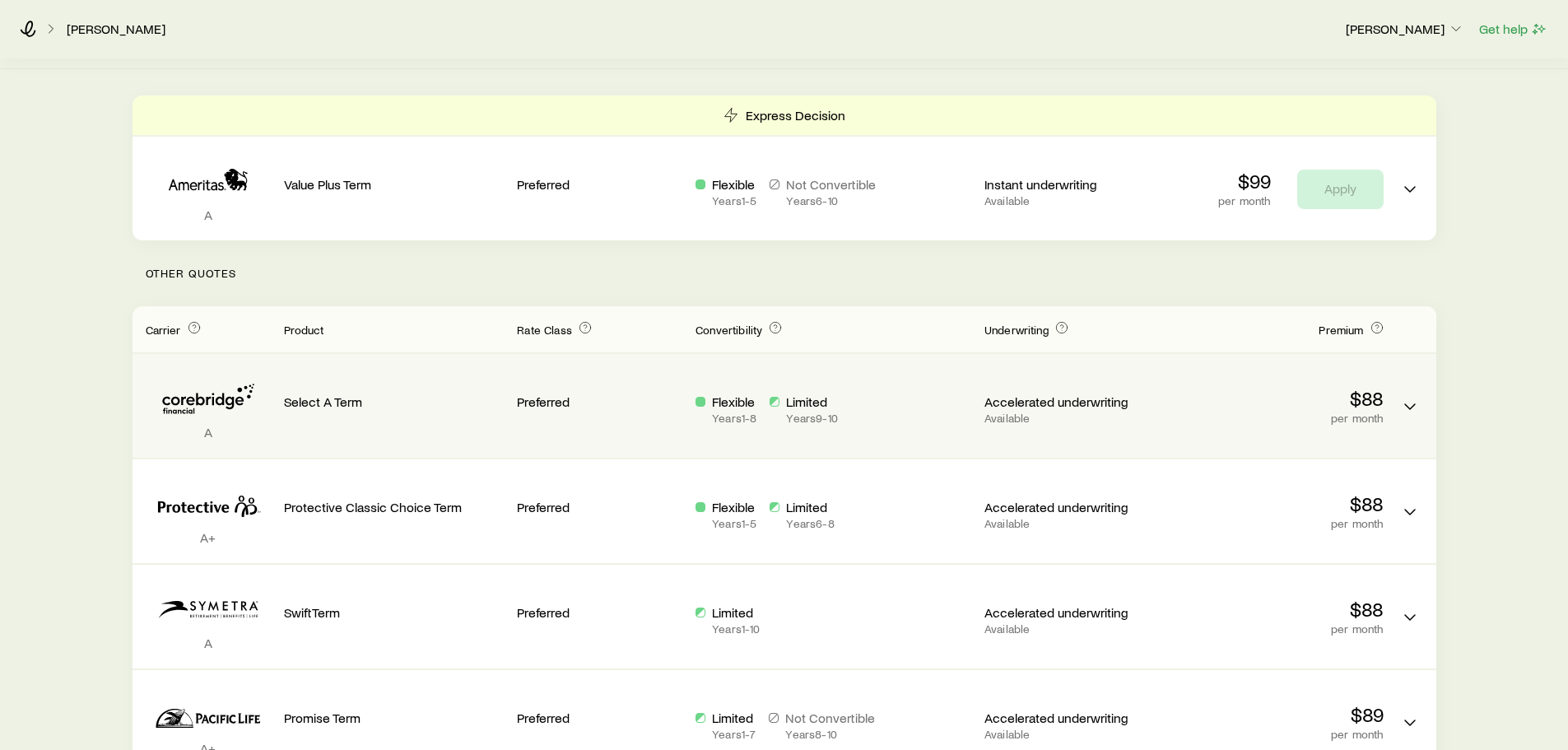
scroll to position [329, 0]
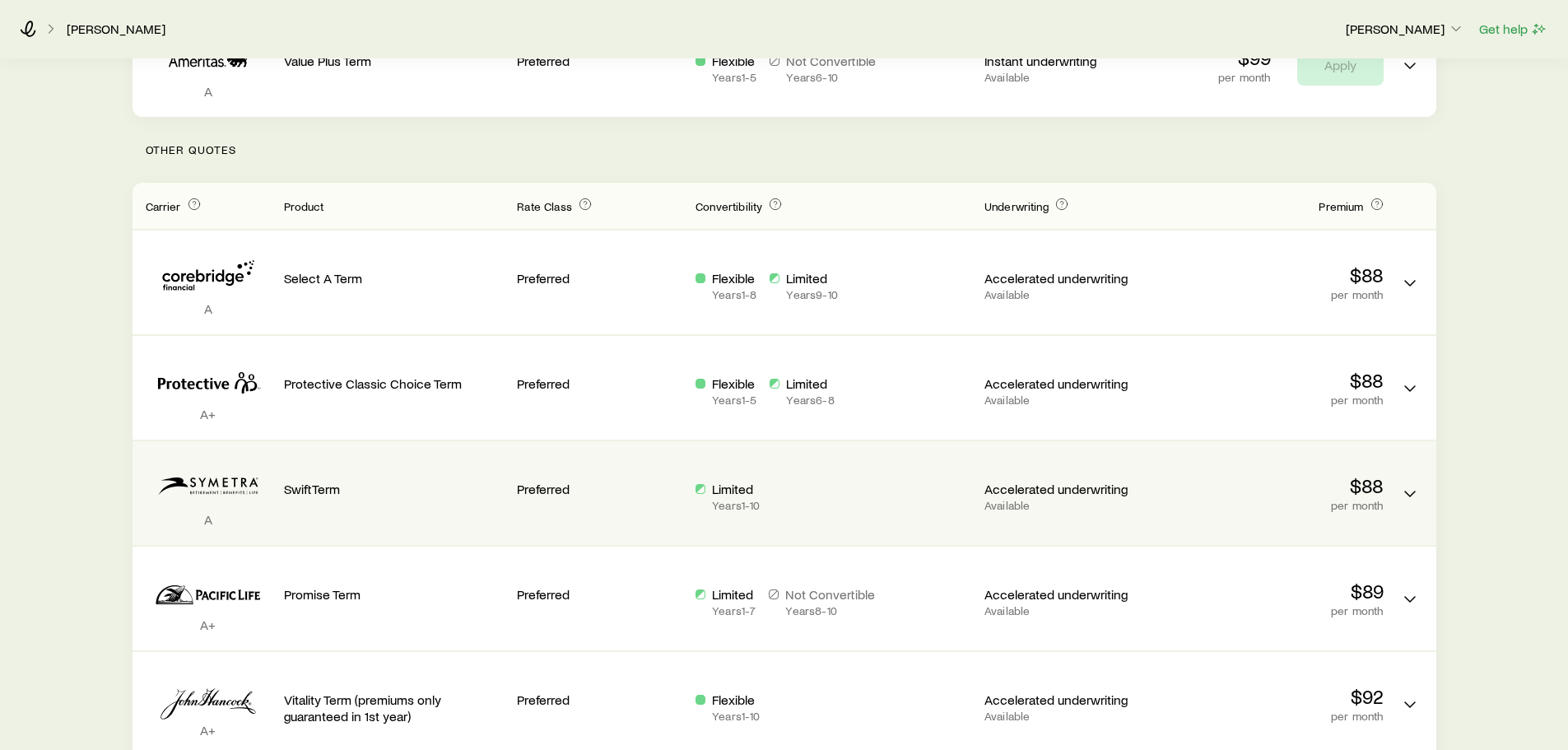
click at [424, 495] on p "SwiftTerm" at bounding box center [394, 489] width 220 height 16
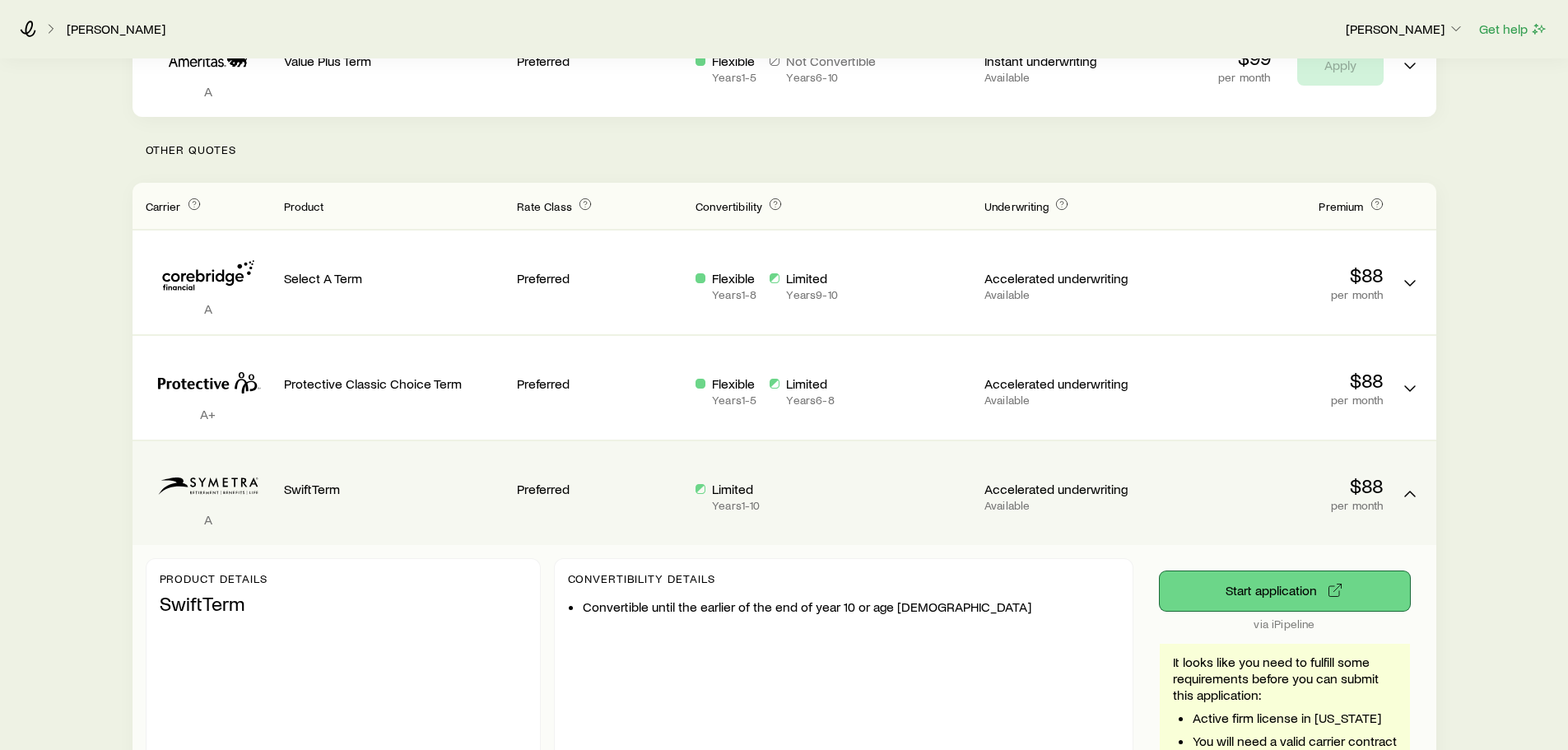
click at [1243, 594] on button "Start application" at bounding box center [1285, 591] width 250 height 39
